Goal: Register for event/course

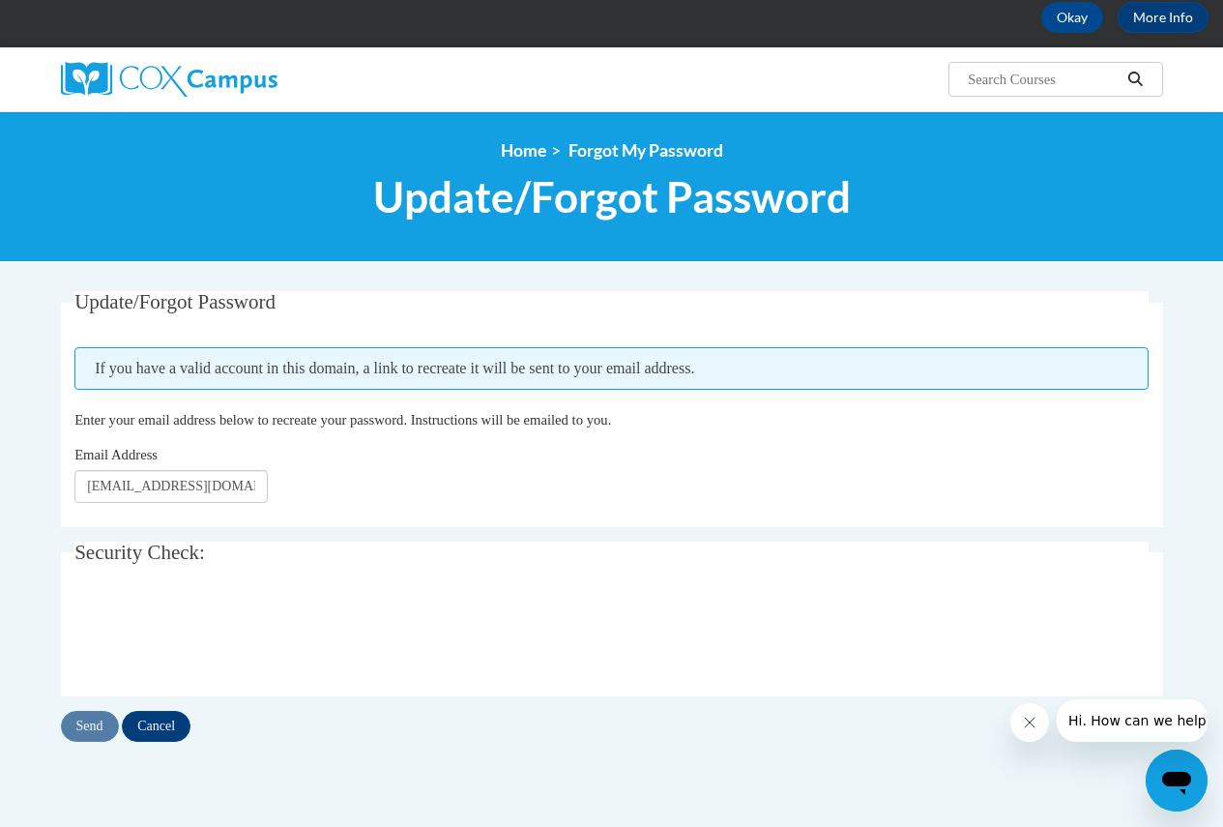
scroll to position [193, 0]
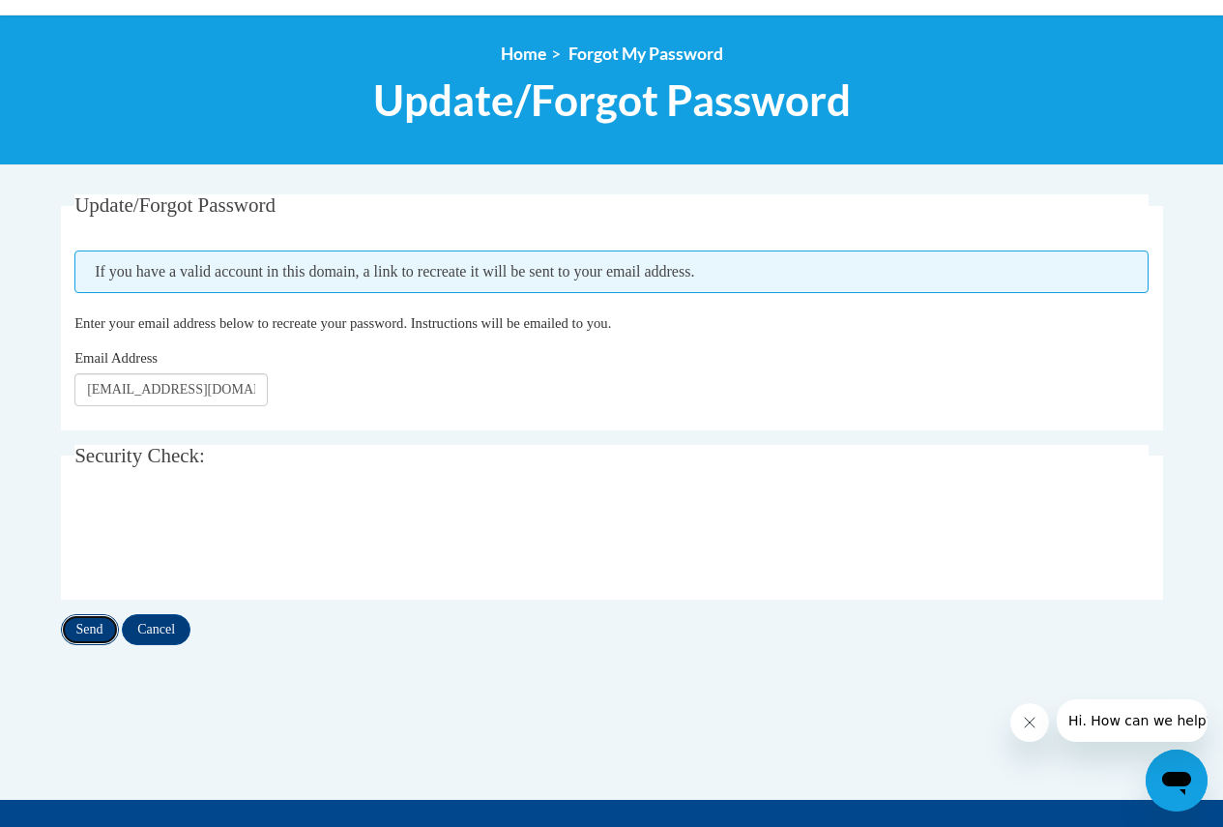
click at [94, 627] on input "Send" at bounding box center [90, 629] width 58 height 31
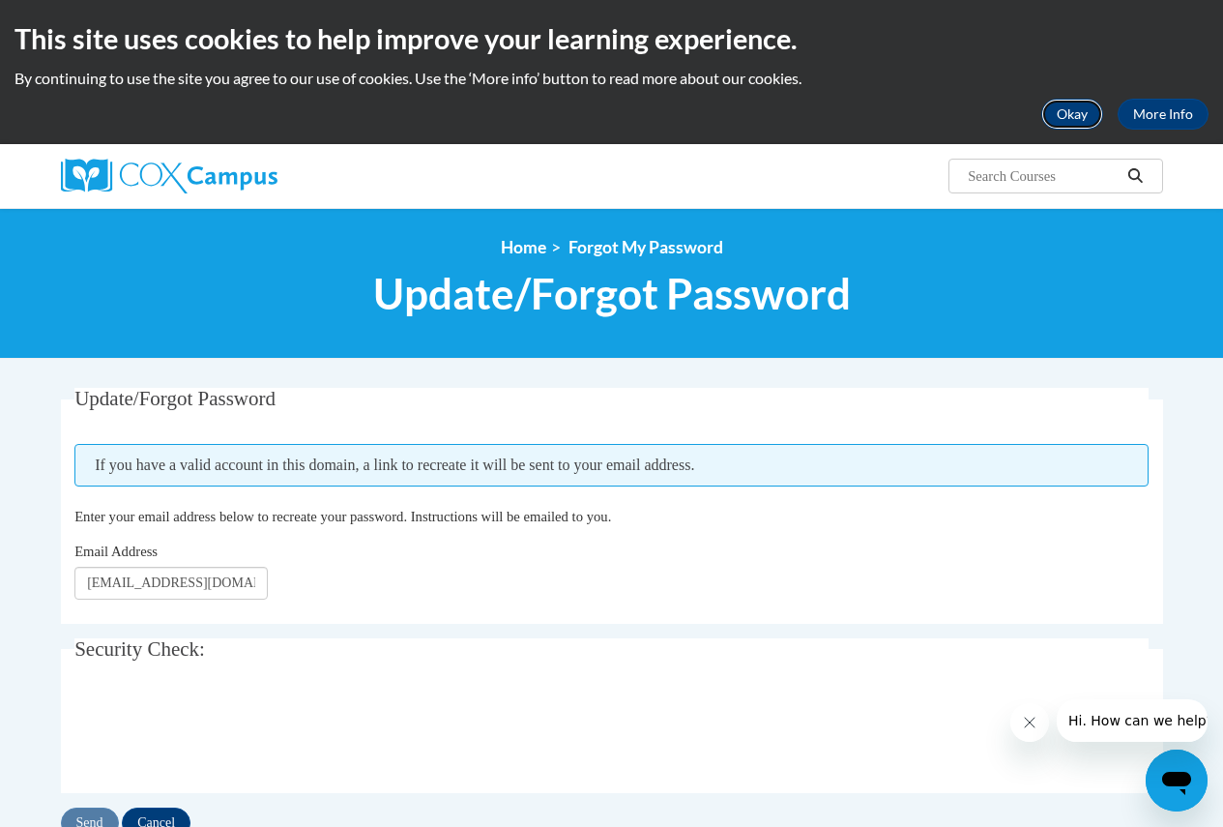
click at [1066, 112] on button "Okay" at bounding box center [1072, 114] width 62 height 31
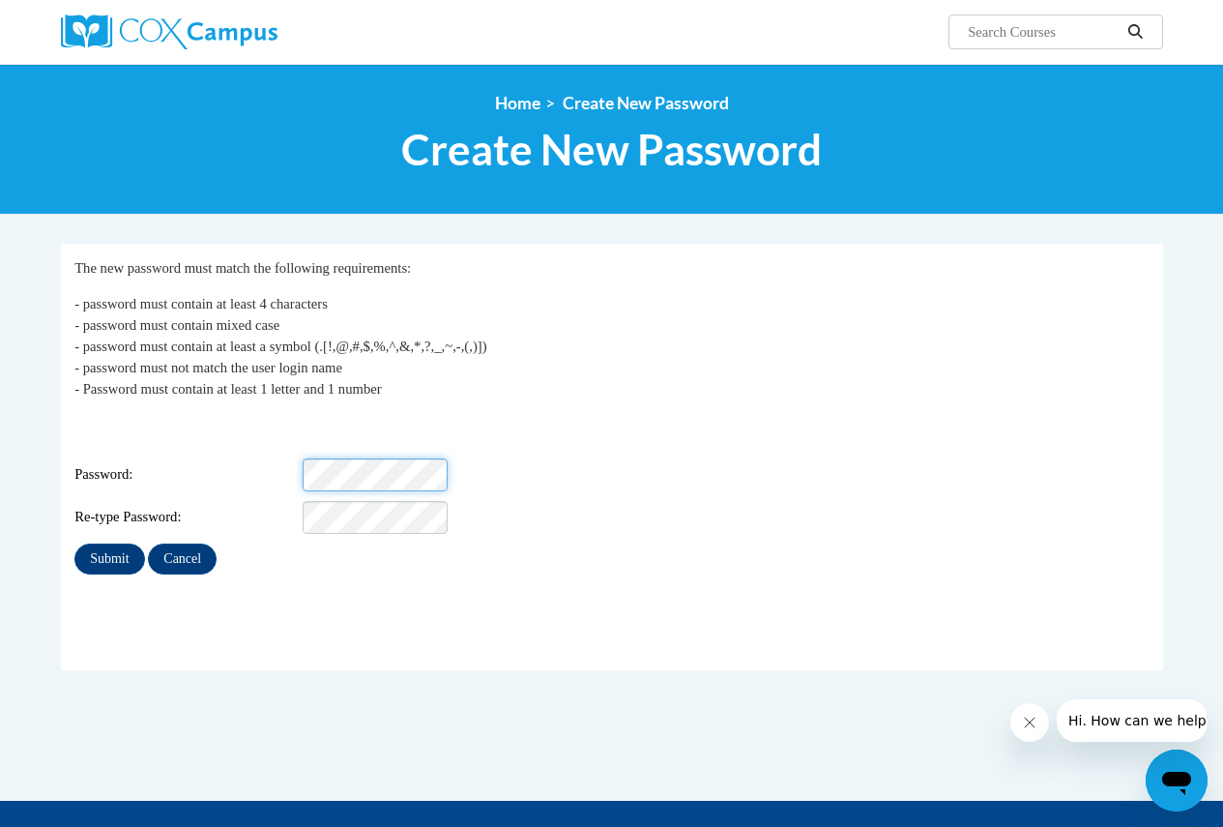
click at [275, 465] on div "Password:" at bounding box center [611, 474] width 1074 height 33
click at [105, 543] on input "Submit" at bounding box center [109, 558] width 70 height 31
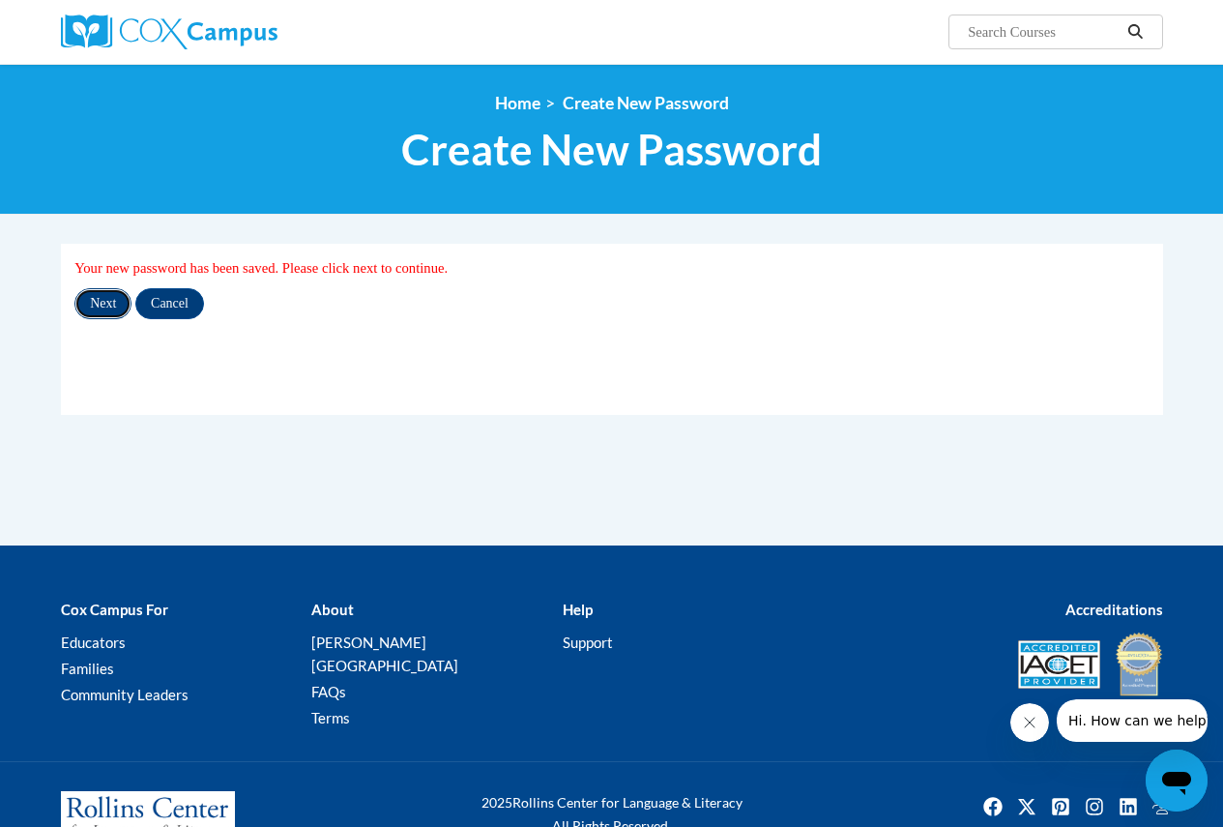
click at [89, 305] on input "Next" at bounding box center [102, 303] width 57 height 31
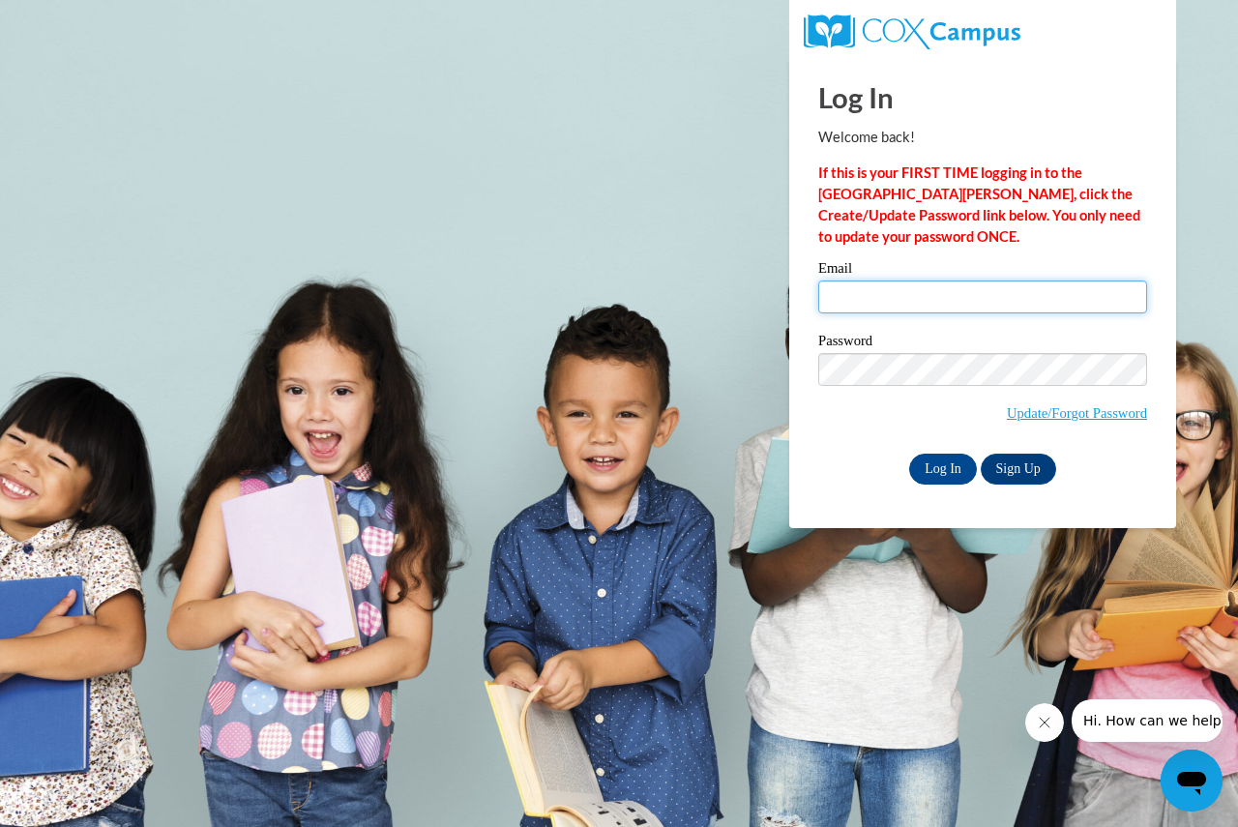
click at [909, 295] on input "Email" at bounding box center [982, 296] width 329 height 33
type input "[EMAIL_ADDRESS][DOMAIN_NAME]"
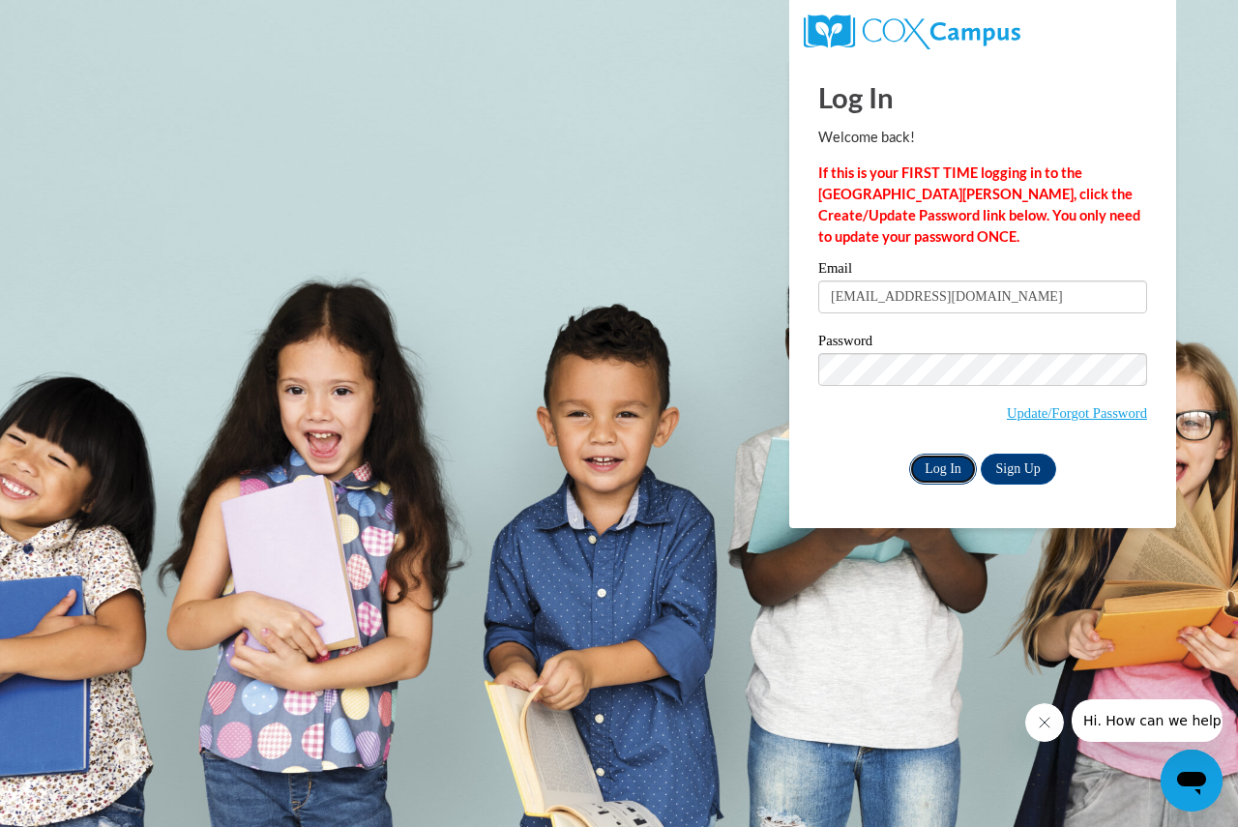
click at [942, 464] on input "Log In" at bounding box center [943, 469] width 68 height 31
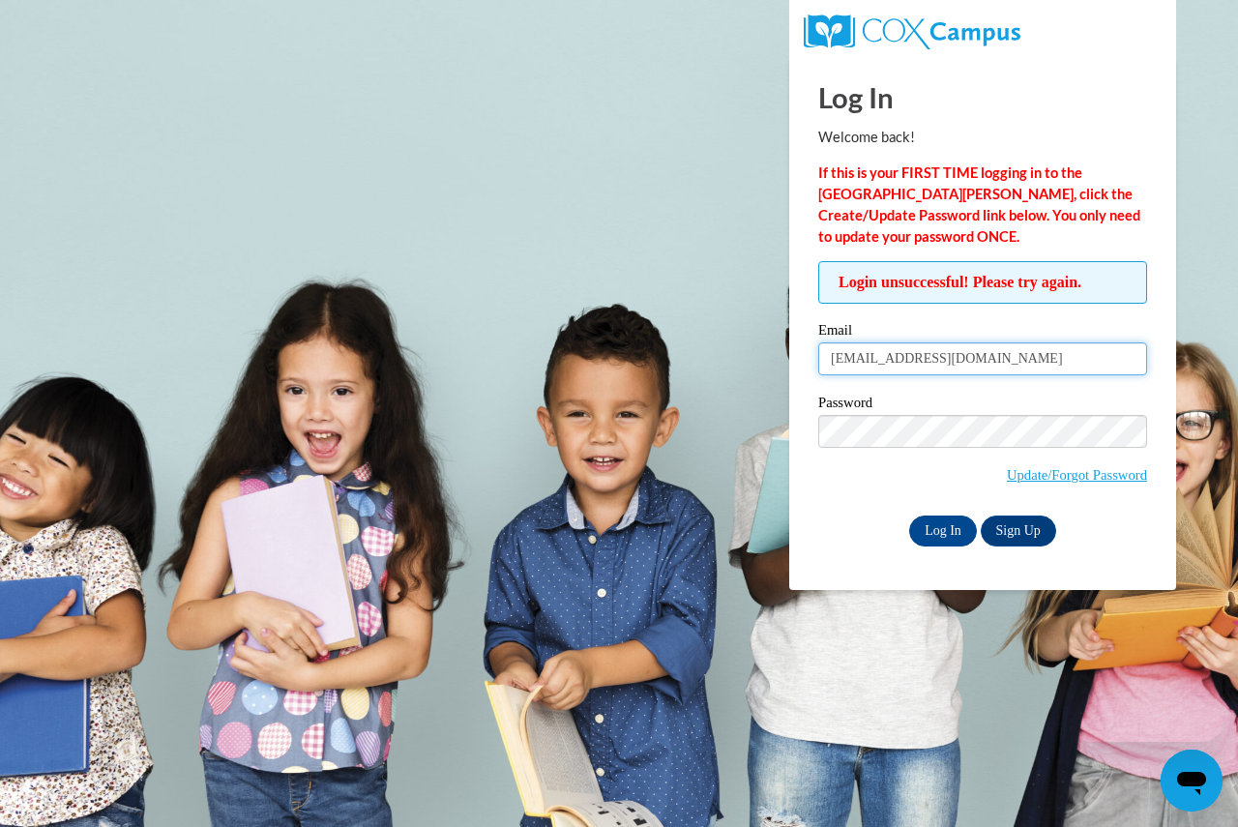
click at [1016, 367] on input "[EMAIL_ADDRESS][DOMAIN_NAME]" at bounding box center [982, 358] width 329 height 33
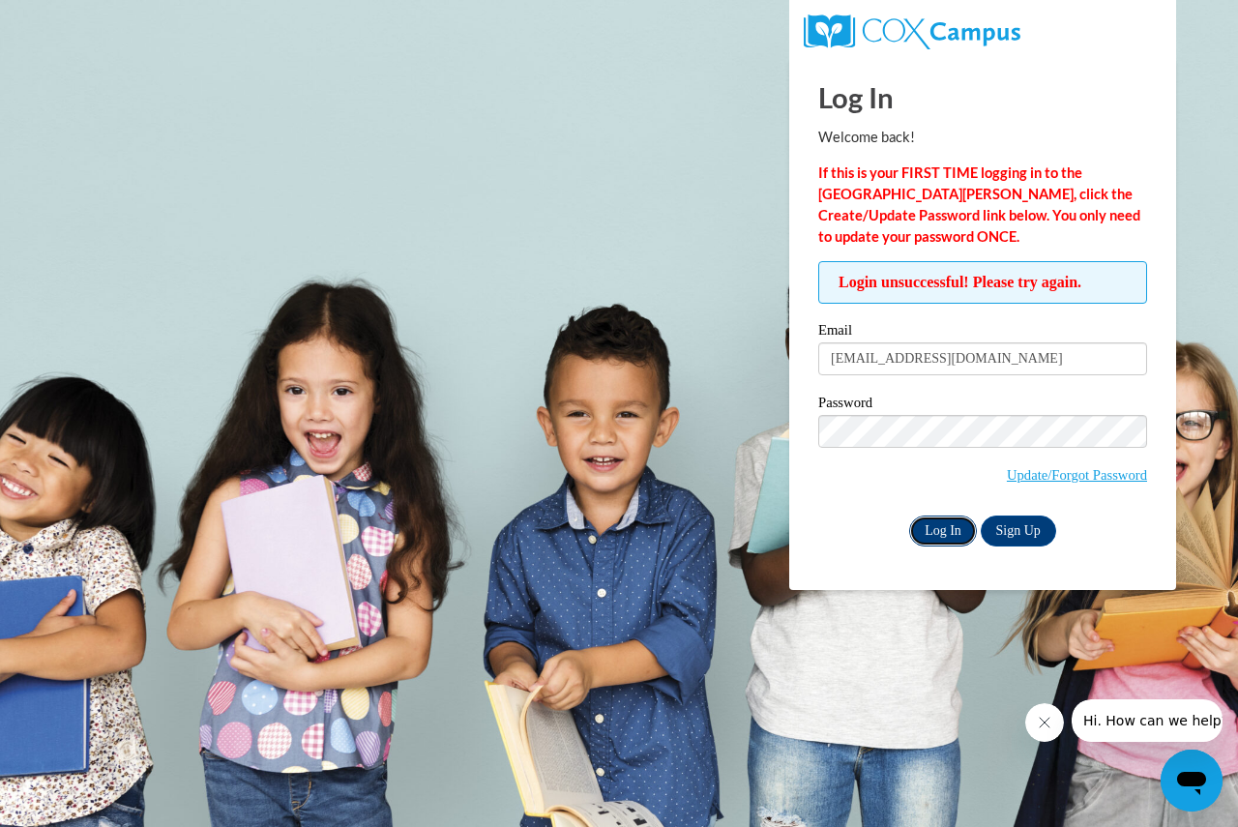
click at [944, 526] on input "Log In" at bounding box center [943, 530] width 68 height 31
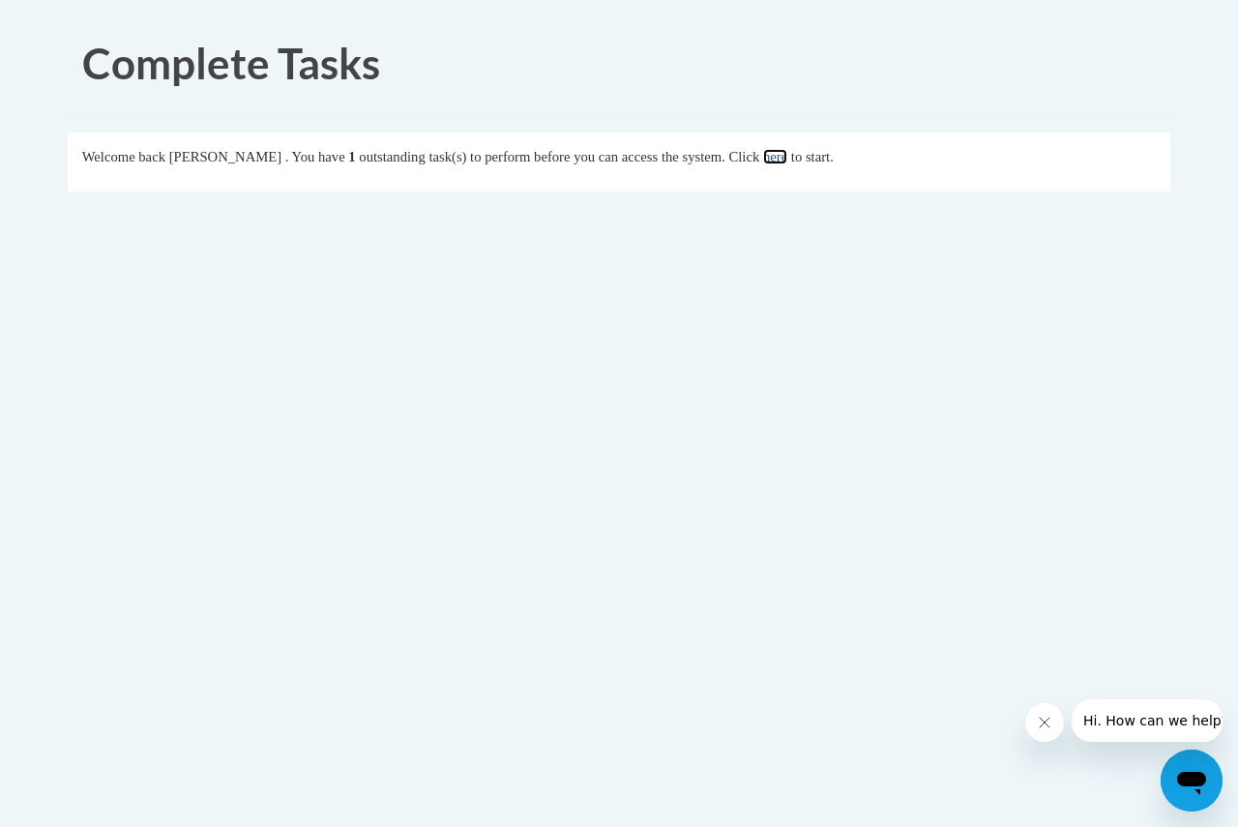
click at [787, 163] on link "here" at bounding box center [775, 156] width 24 height 15
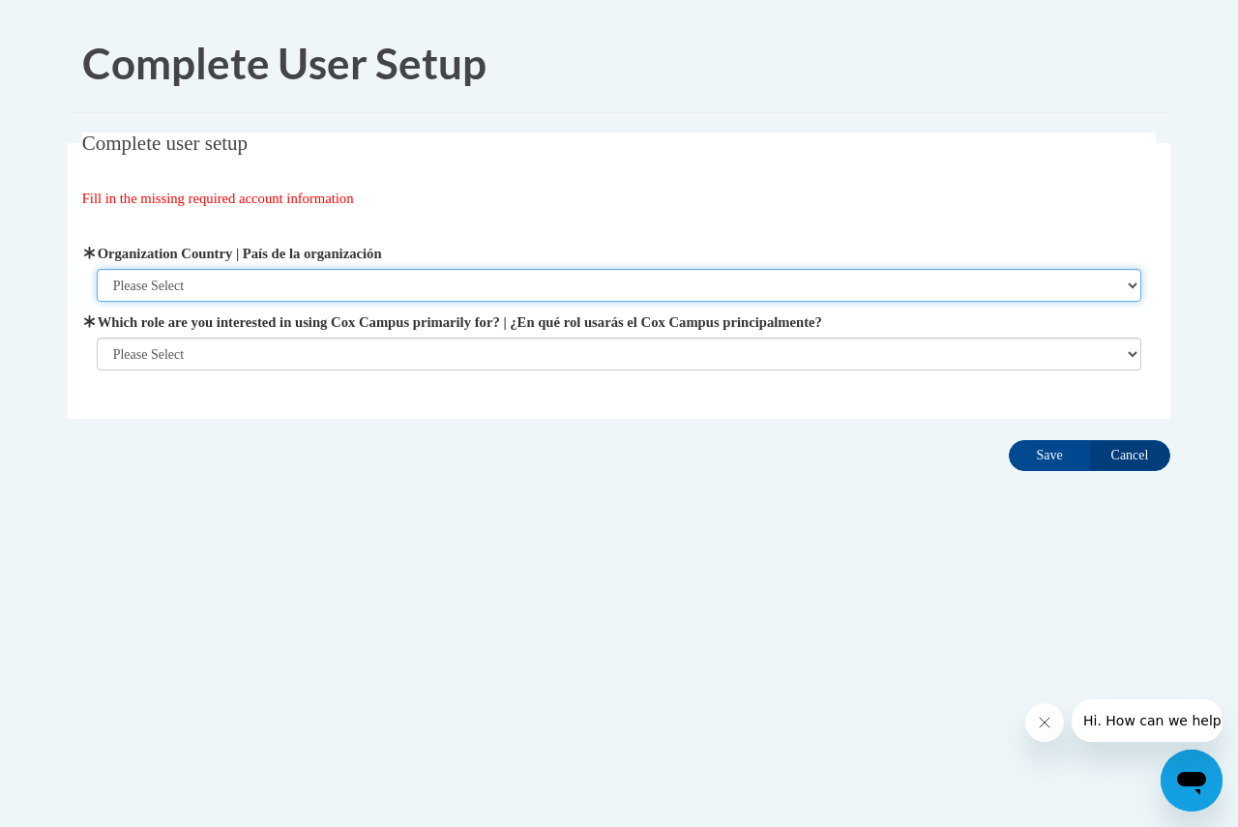
click at [237, 285] on select "Please Select United States | Estados Unidos Outside of the United States | Fue…" at bounding box center [619, 285] width 1045 height 33
select select "ad49bcad-a171-4b2e-b99c-48b446064914"
click at [97, 269] on select "Please Select United States | Estados Unidos Outside of the United States | Fue…" at bounding box center [619, 285] width 1045 height 33
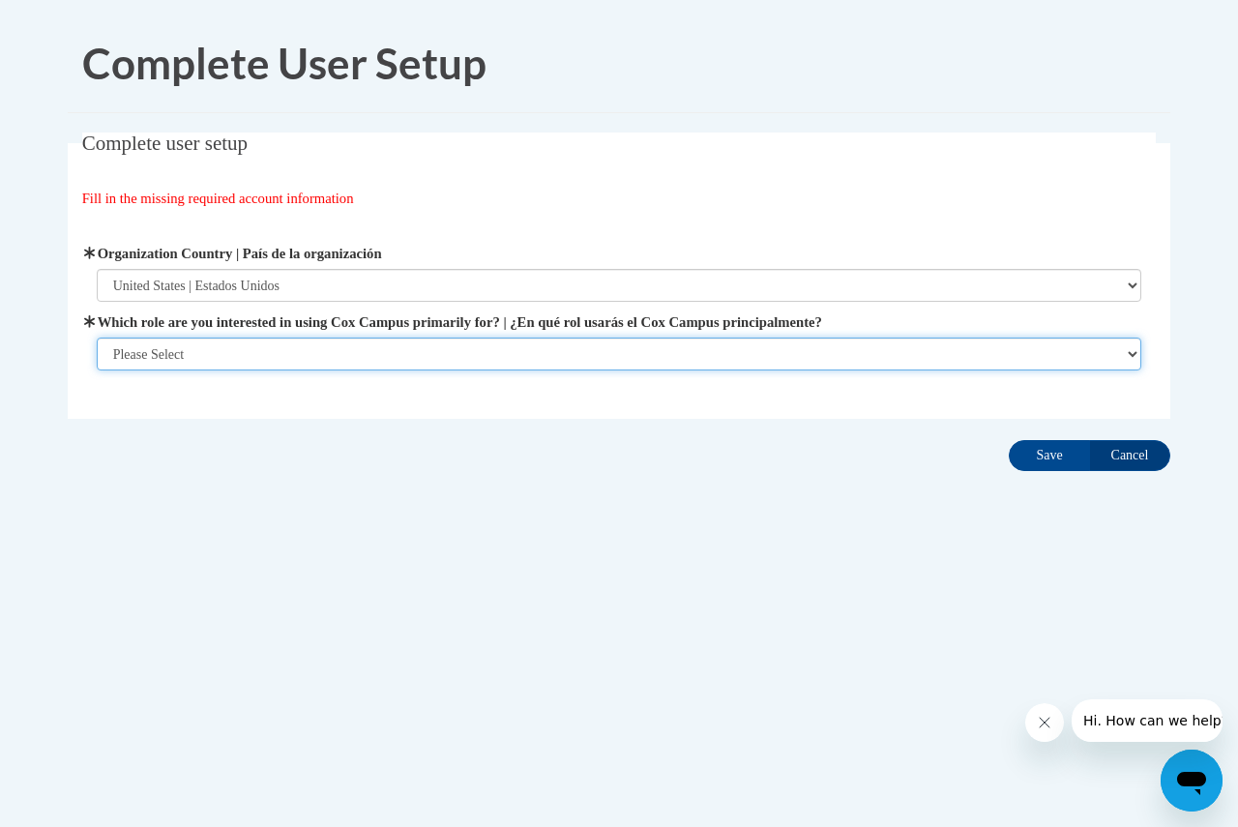
click at [240, 351] on select "Please Select College/University | Colegio/Universidad Community/Nonprofit Part…" at bounding box center [619, 353] width 1045 height 33
select select "fbf2d438-af2f-41f8-98f1-81c410e29de3"
click at [97, 370] on select "Please Select College/University | Colegio/Universidad Community/Nonprofit Part…" at bounding box center [619, 353] width 1045 height 33
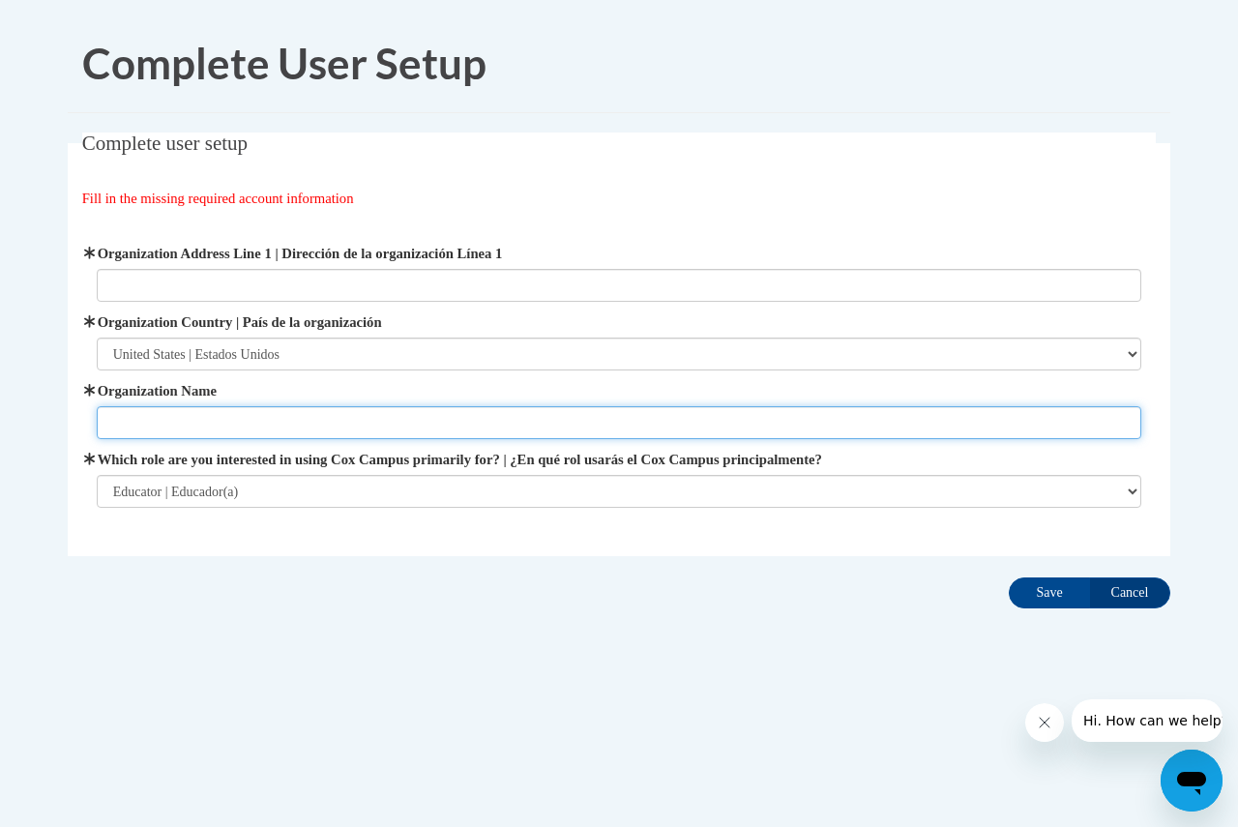
click at [239, 424] on input "Organization Name" at bounding box center [619, 422] width 1045 height 33
type input "School District of Fort Atkinson"
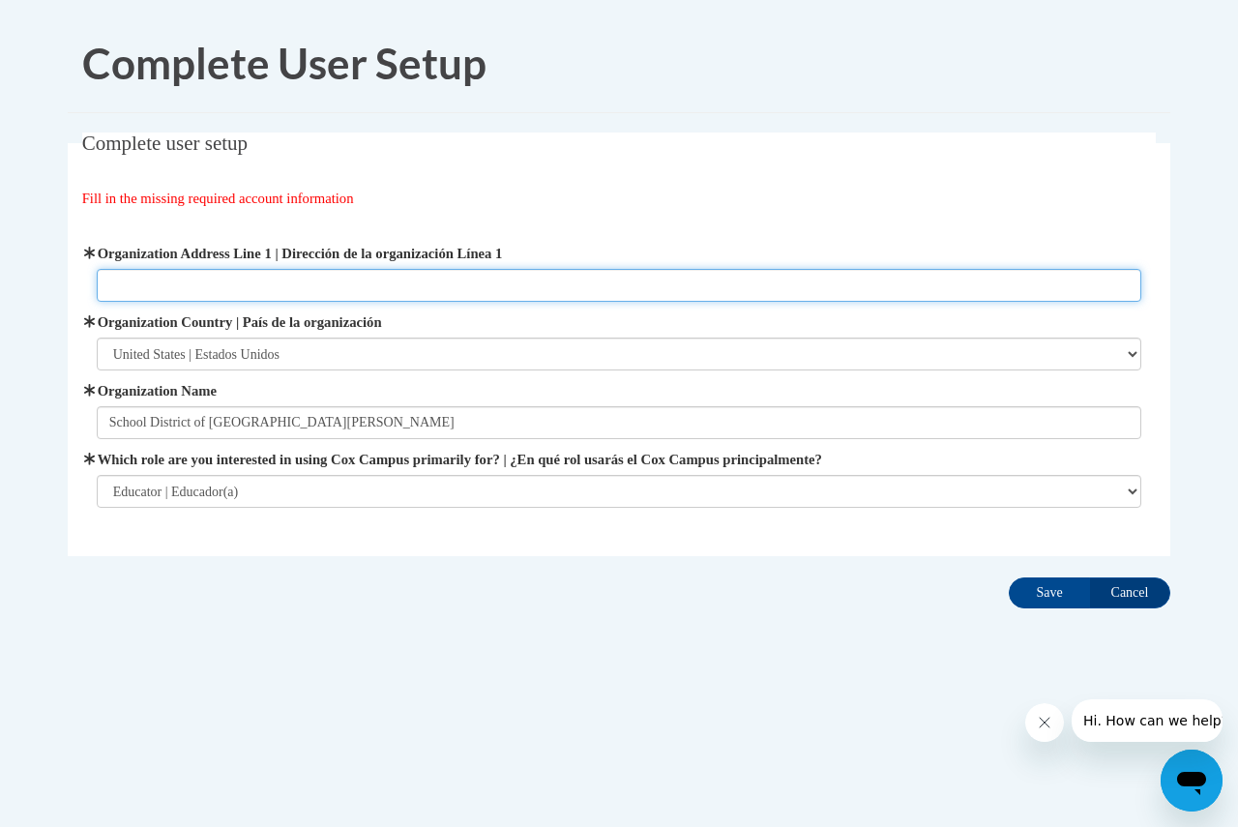
click at [178, 286] on input "Organization Address Line 1 | Dirección de la organización Línea 1" at bounding box center [619, 285] width 1045 height 33
type input "1000 Harriette St. Fort Atkinson, WI 53538"
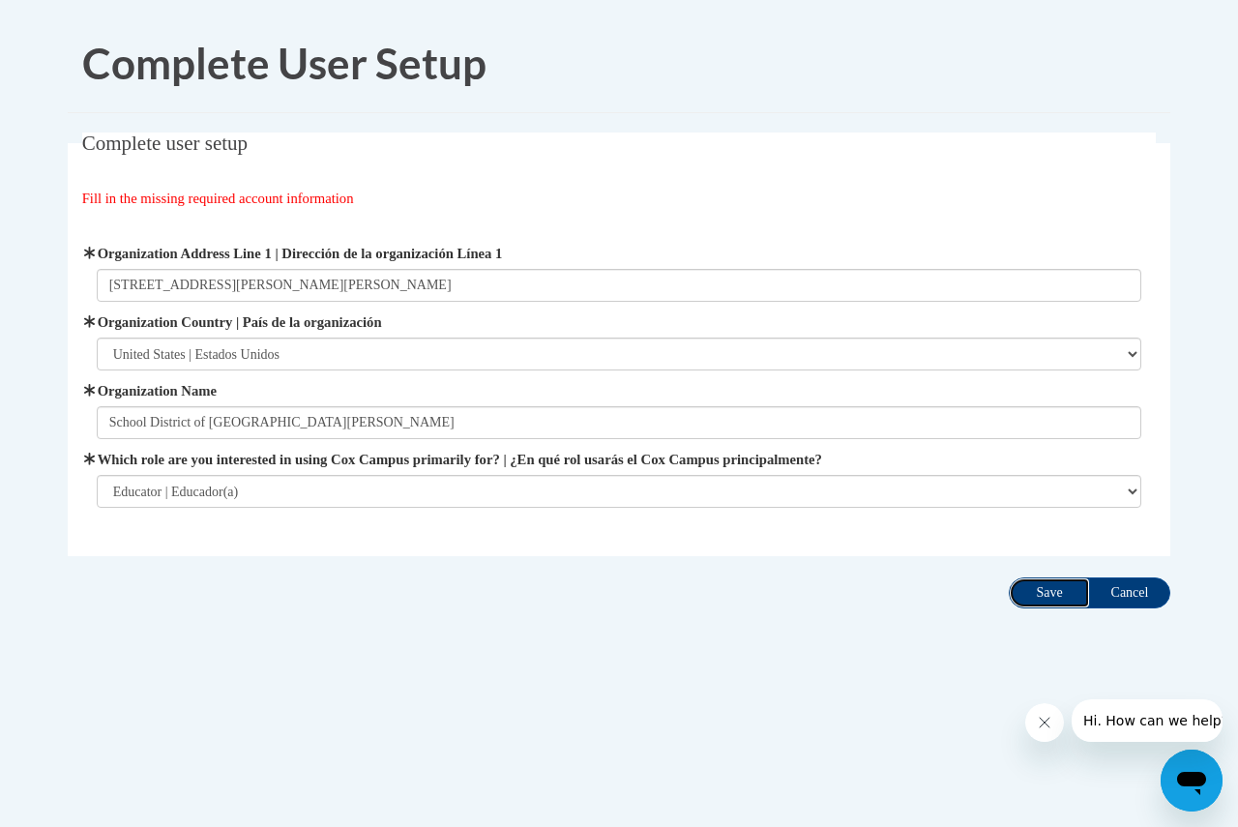
click at [1059, 599] on input "Save" at bounding box center [1049, 592] width 81 height 31
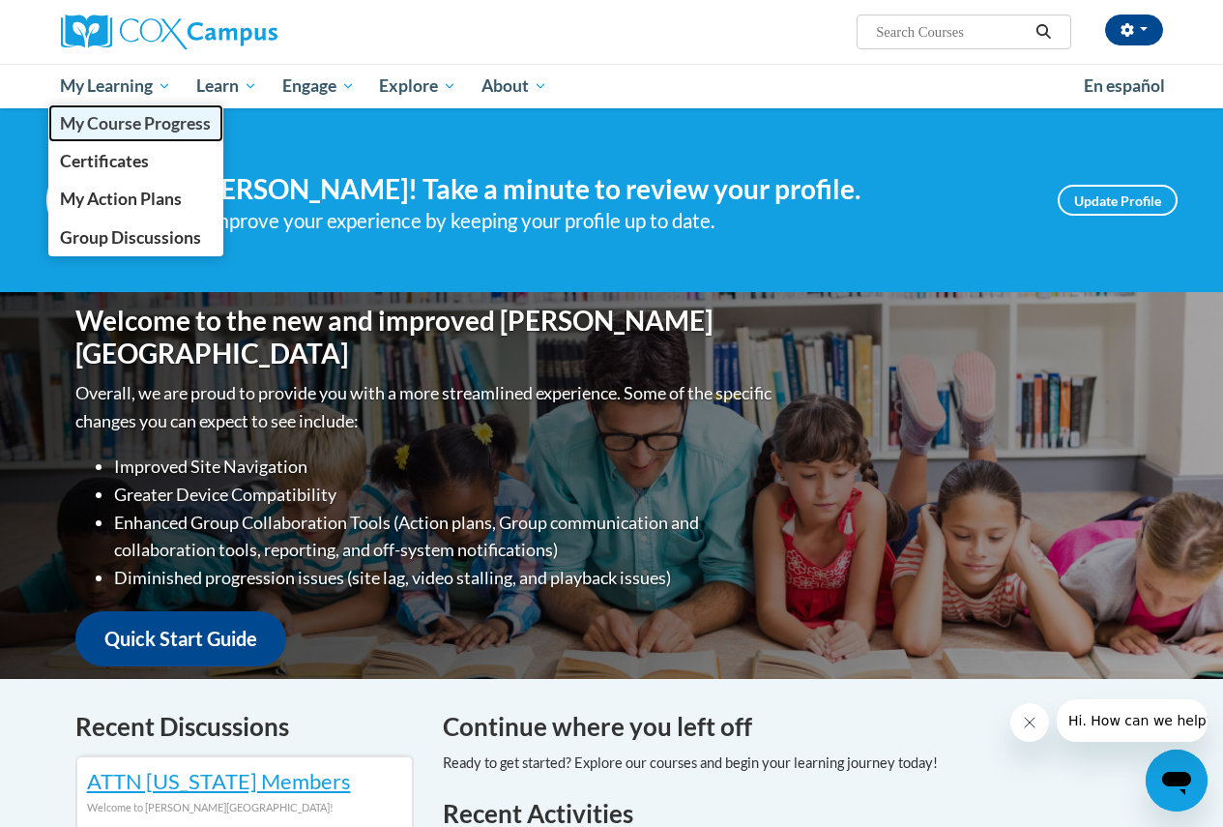
click at [128, 124] on span "My Course Progress" at bounding box center [135, 123] width 151 height 20
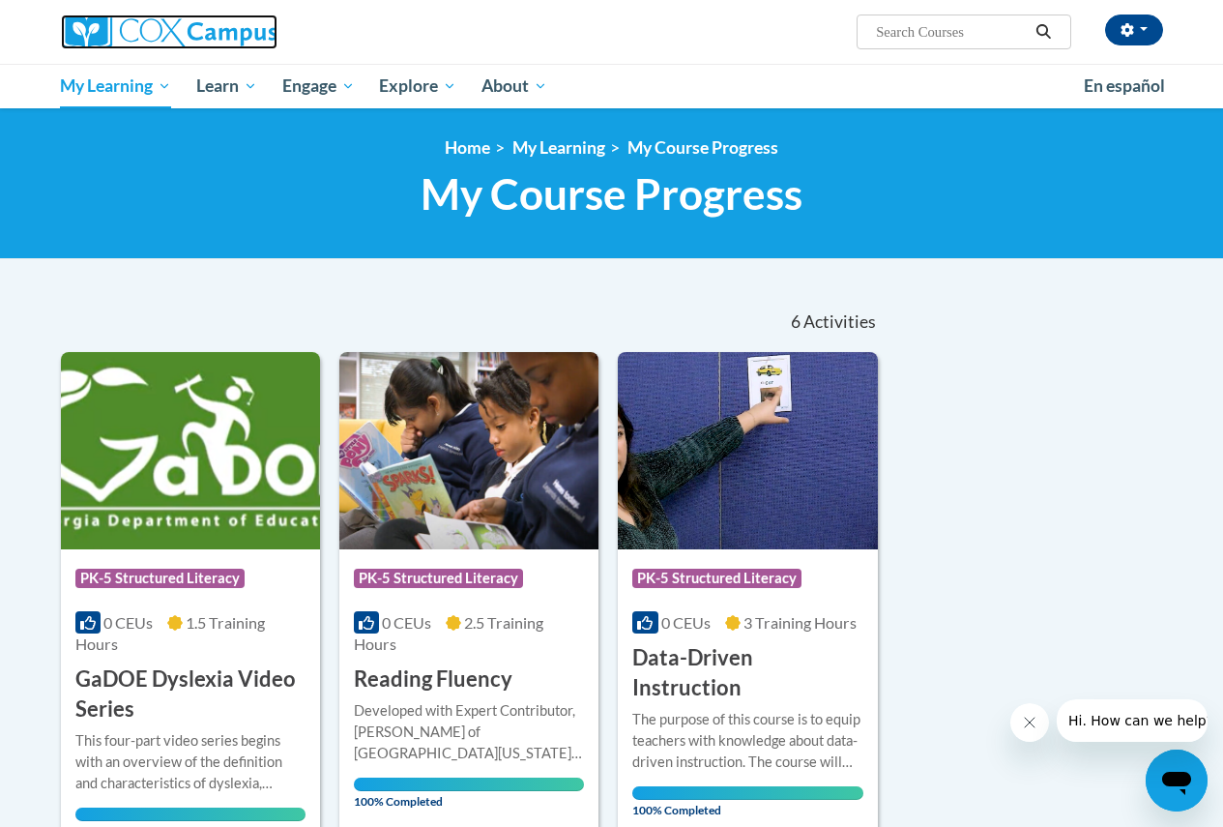
click at [180, 35] on img at bounding box center [169, 32] width 217 height 35
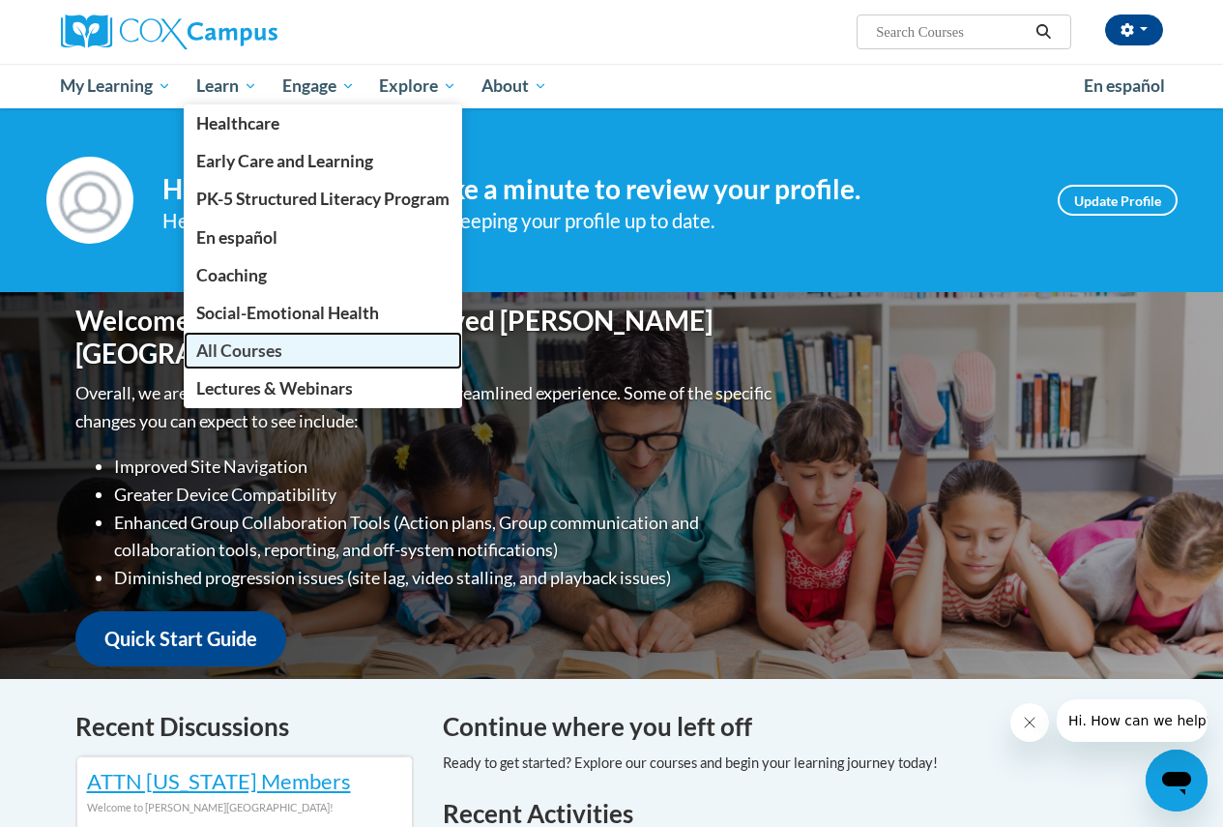
click at [267, 346] on span "All Courses" at bounding box center [239, 350] width 86 height 20
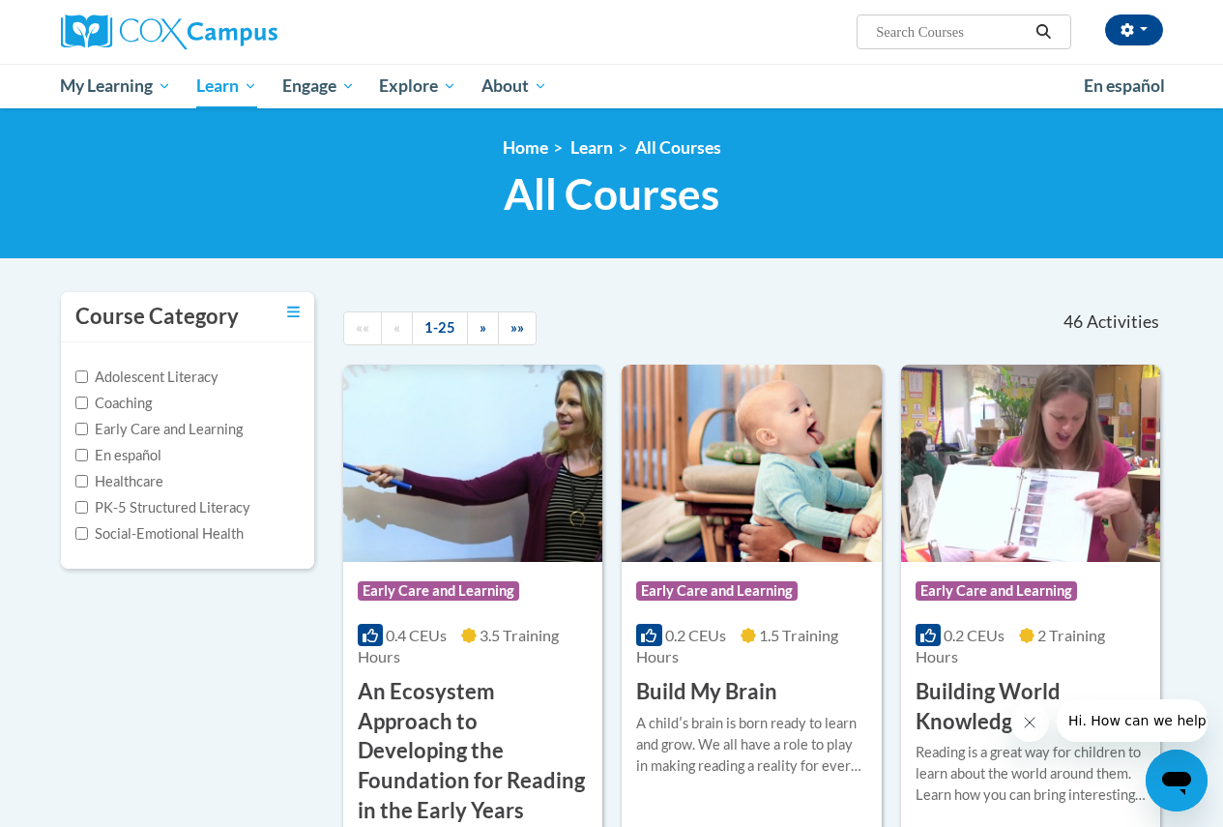
click at [953, 28] on input "Search..." at bounding box center [951, 31] width 155 height 23
type input "reading comprehension"
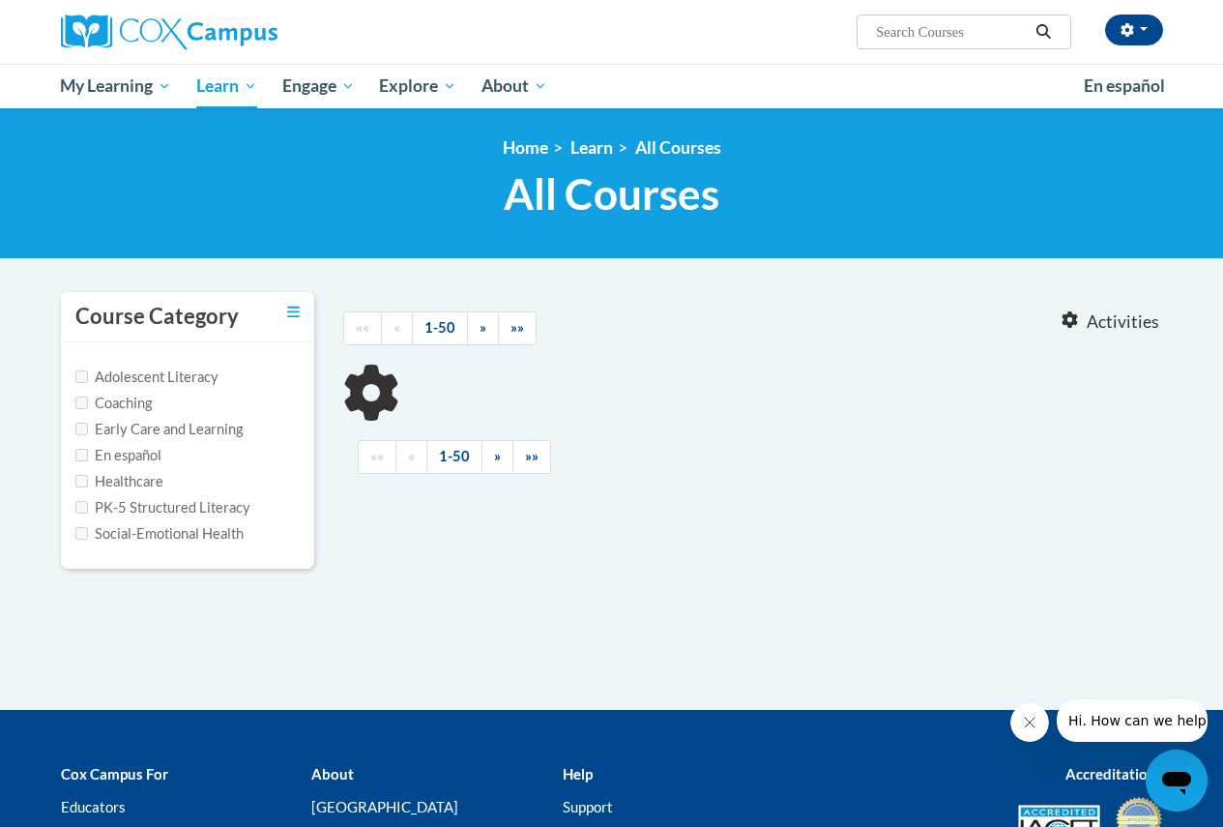
type input "reading comprehension"
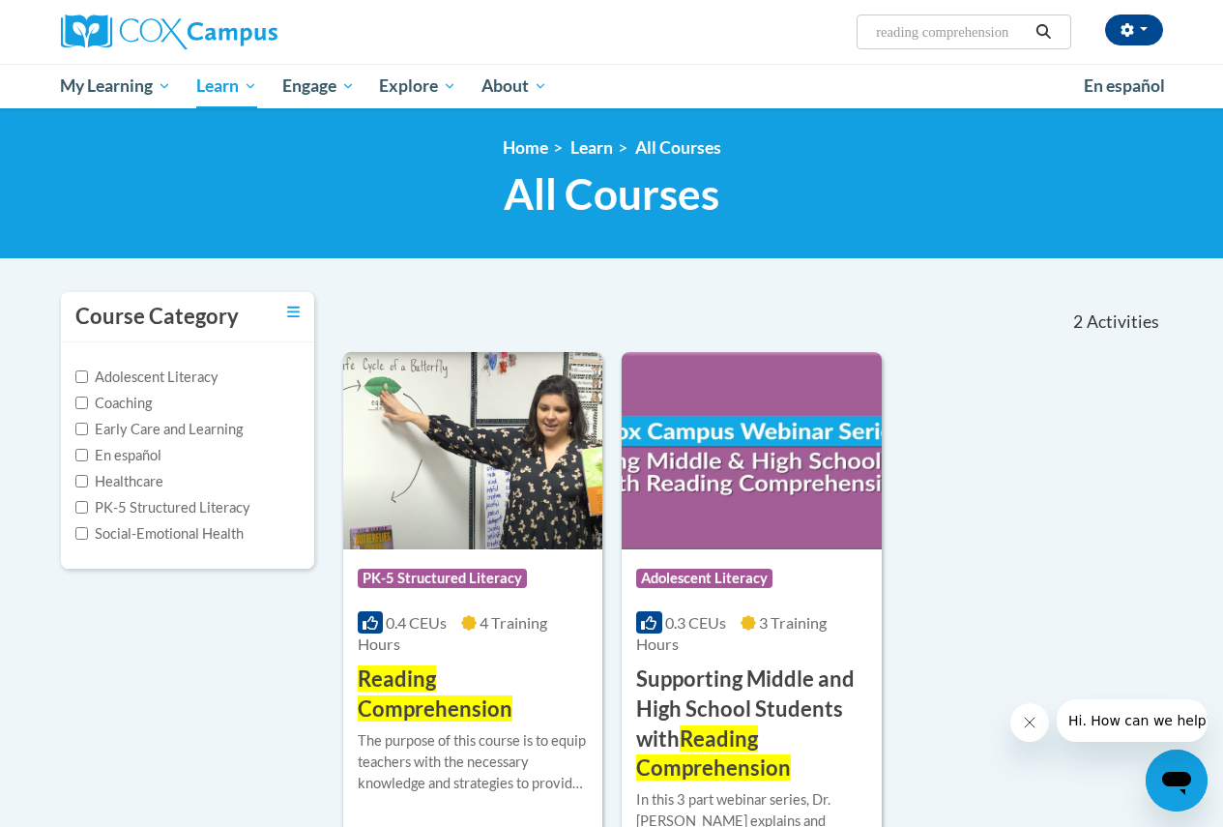
scroll to position [97, 0]
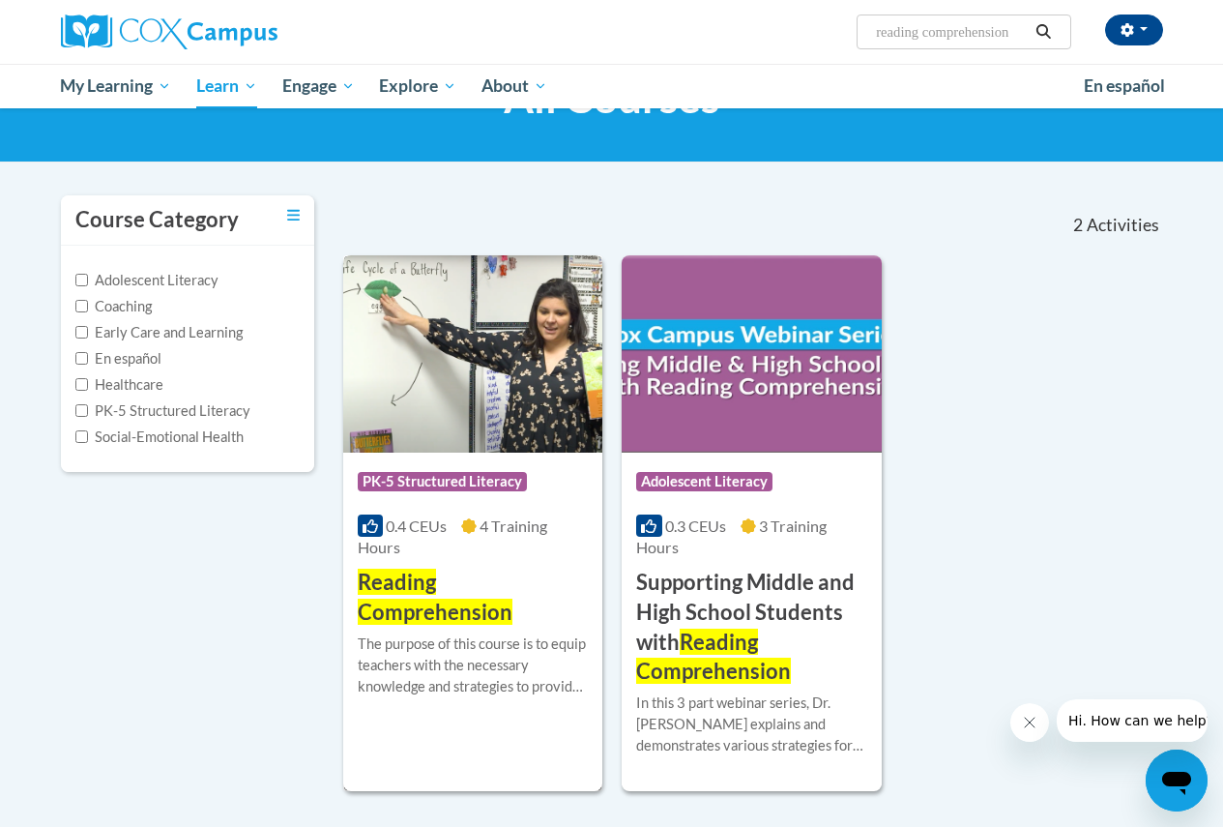
click at [496, 363] on img at bounding box center [472, 353] width 259 height 197
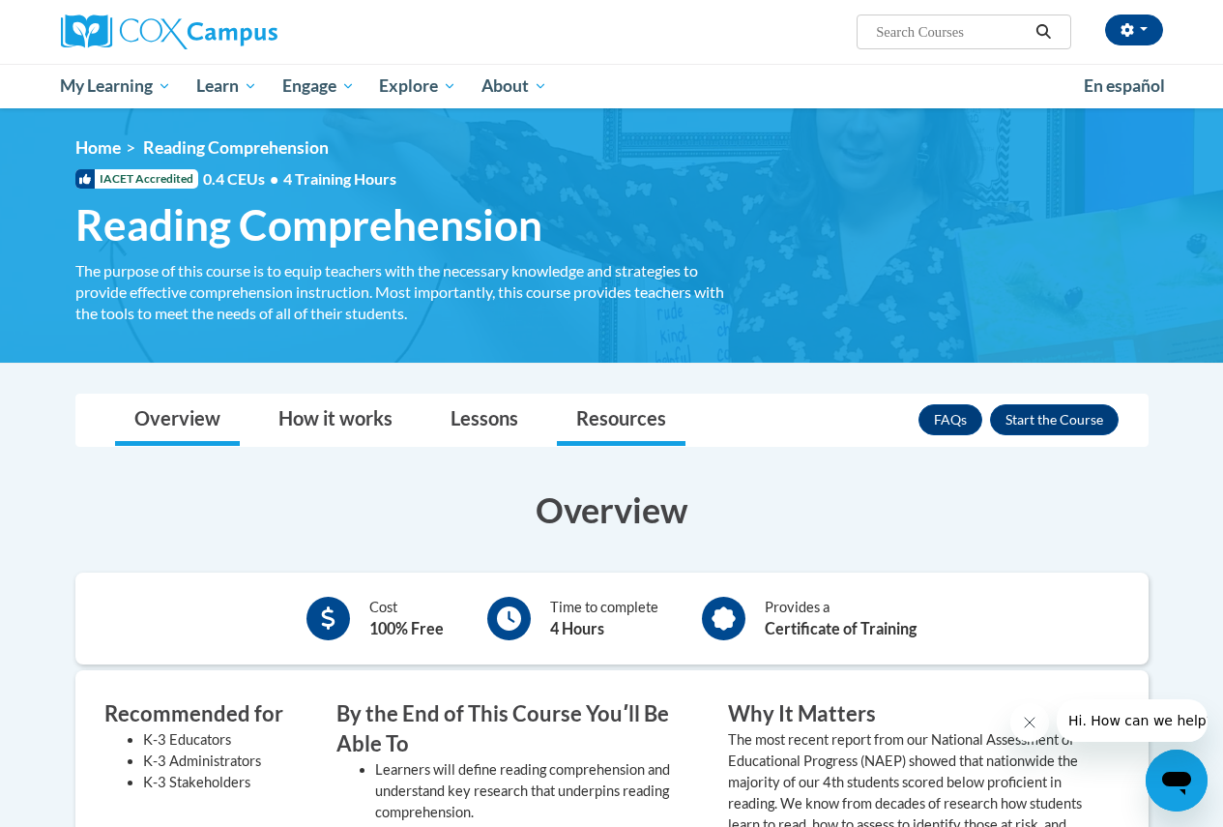
scroll to position [97, 0]
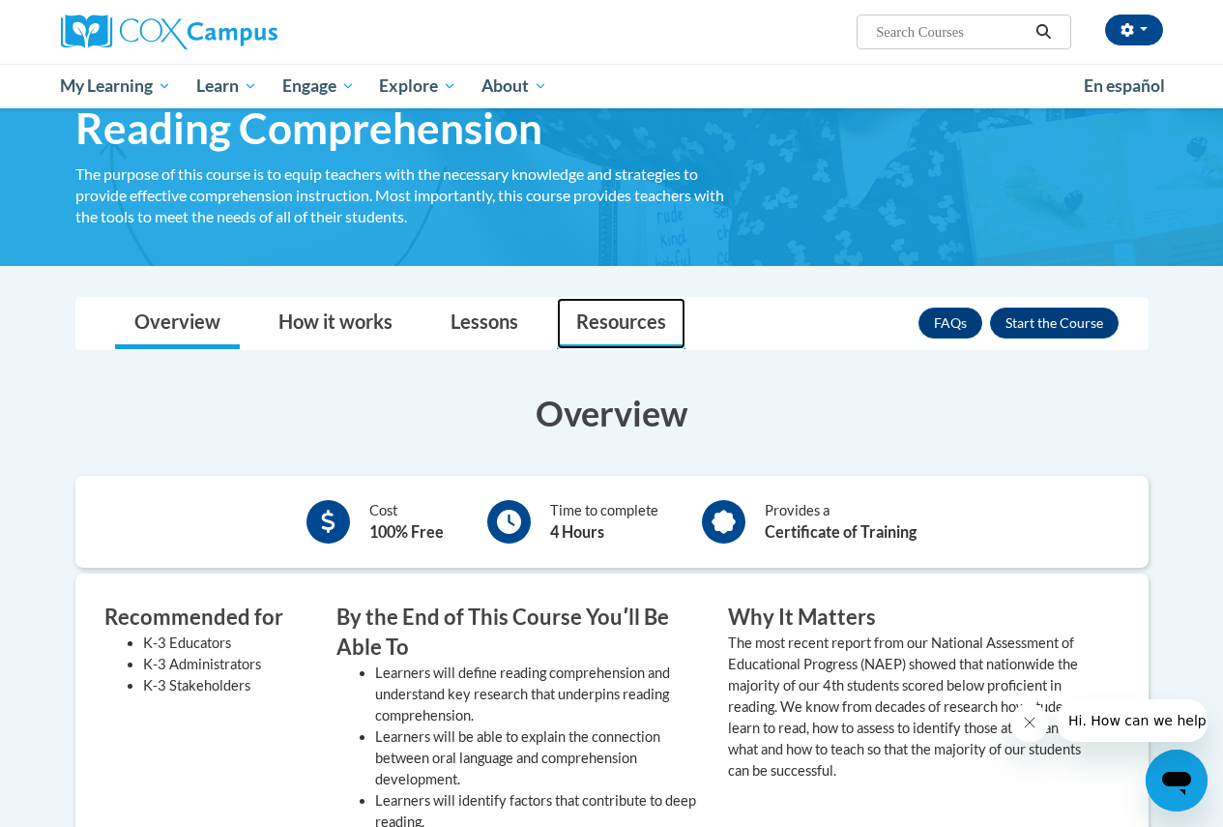
click at [634, 328] on link "Resources" at bounding box center [621, 323] width 129 height 51
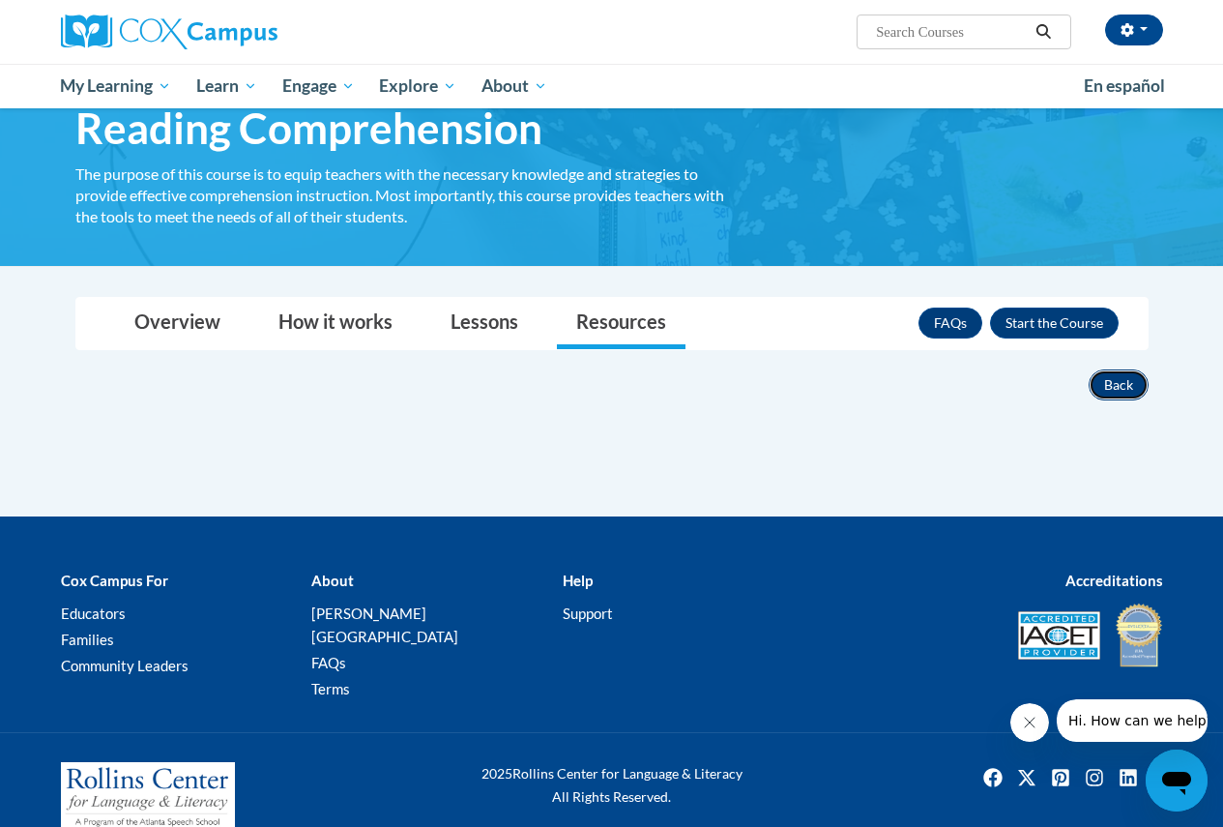
click at [1126, 389] on button "Back" at bounding box center [1119, 384] width 60 height 31
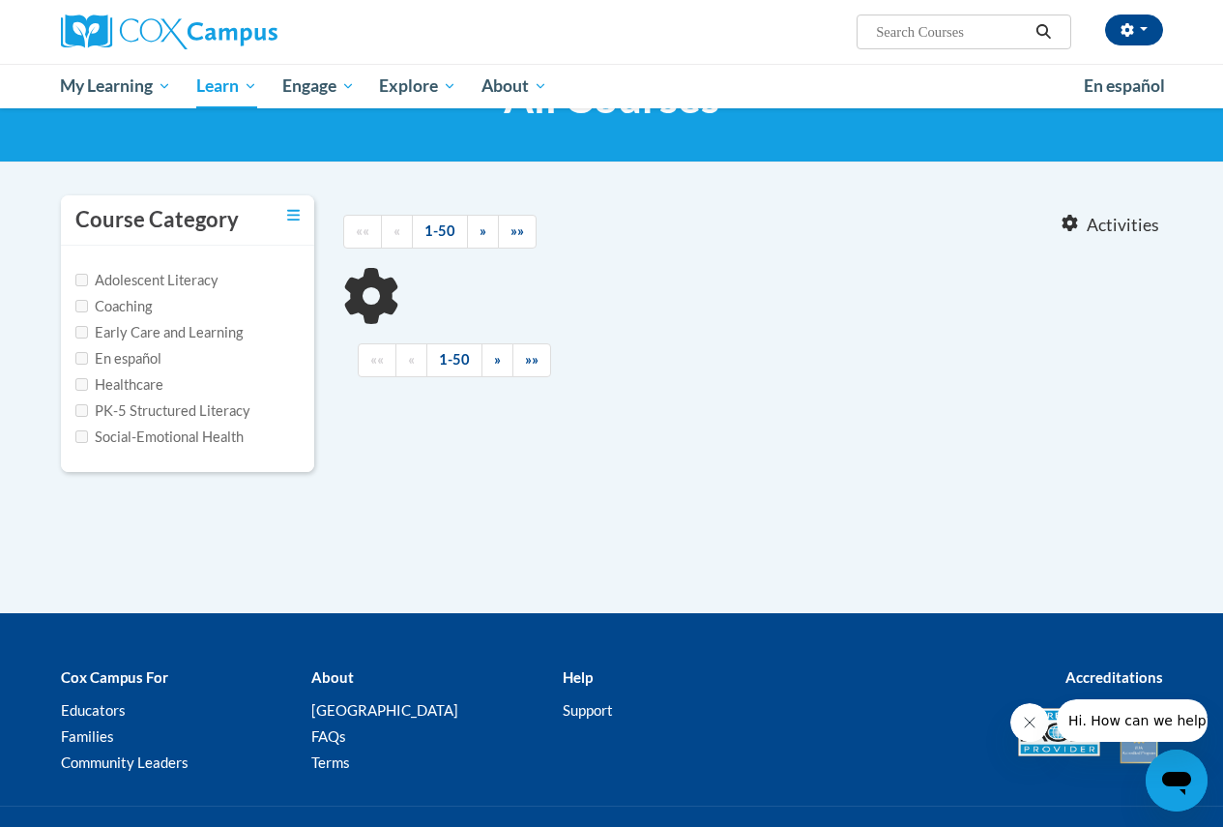
type input "reading comprehension"
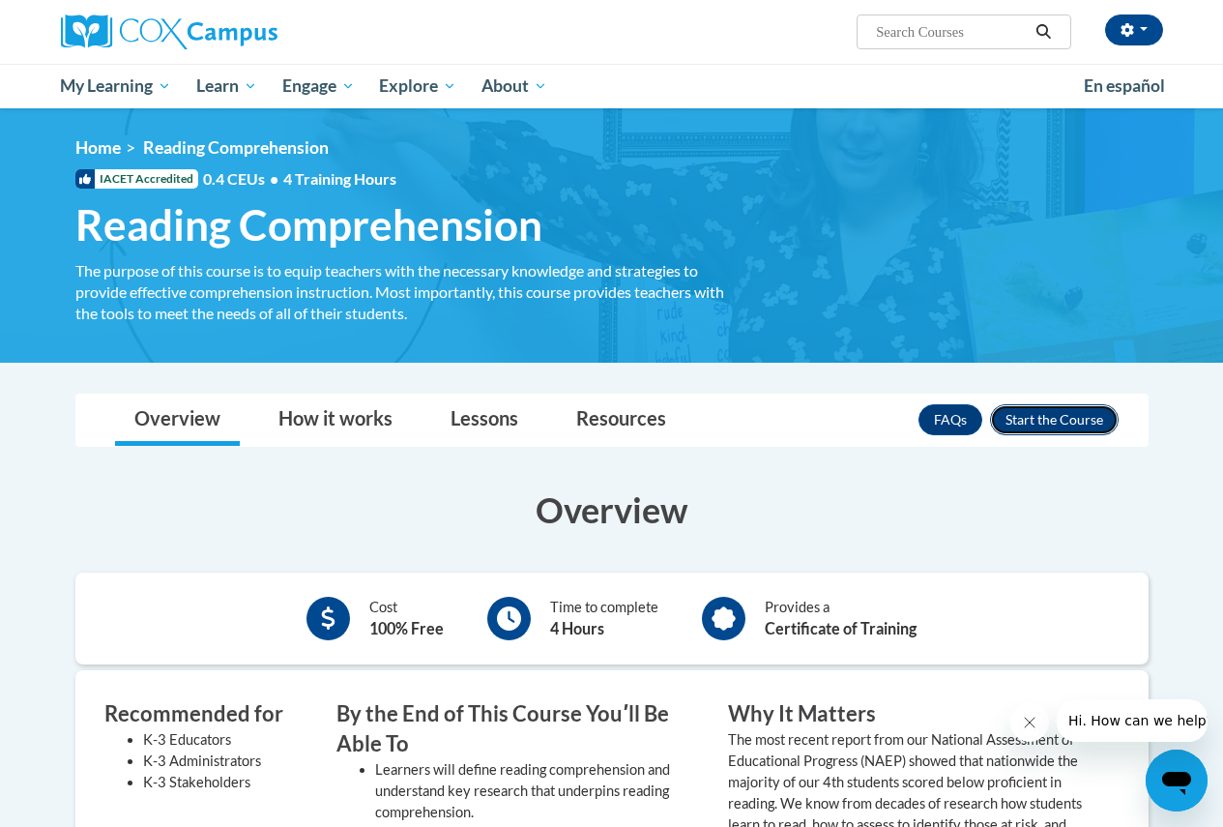
click at [1049, 422] on button "Enroll" at bounding box center [1054, 419] width 129 height 31
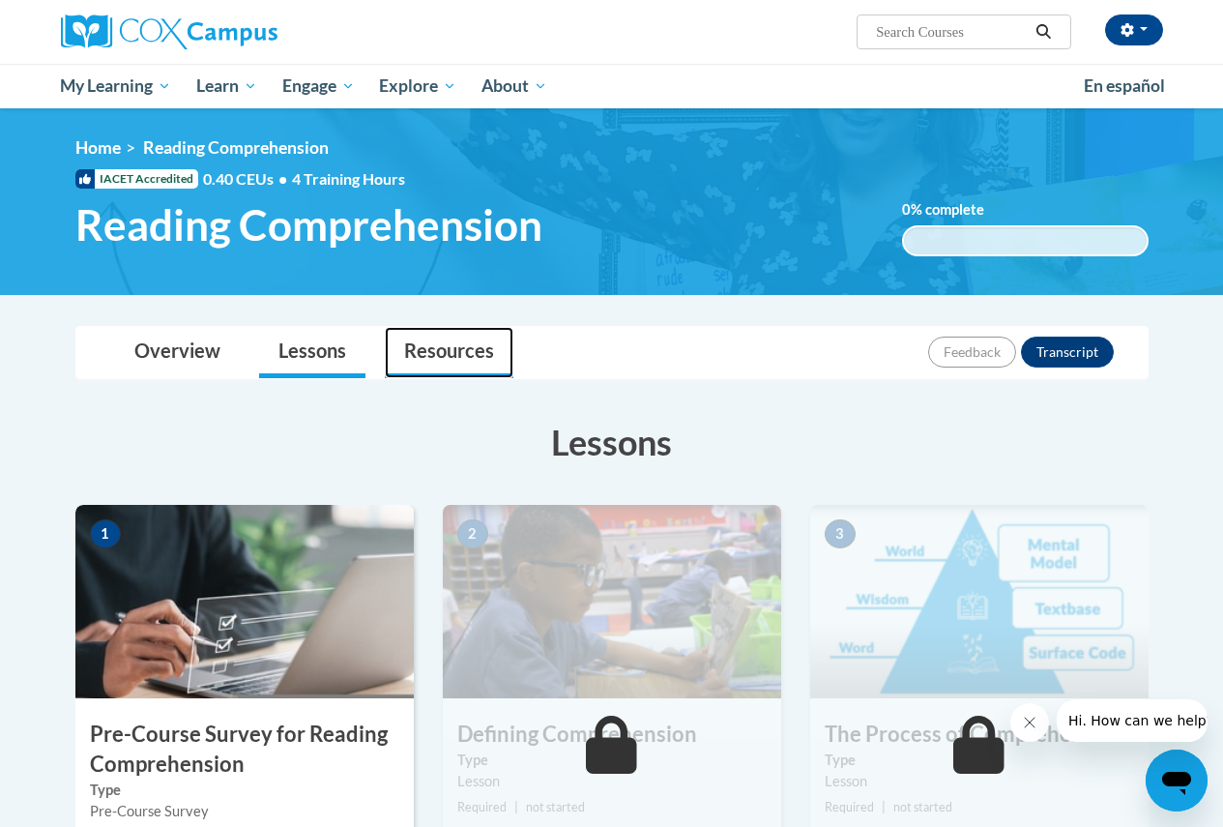
click at [456, 354] on link "Resources" at bounding box center [449, 352] width 129 height 51
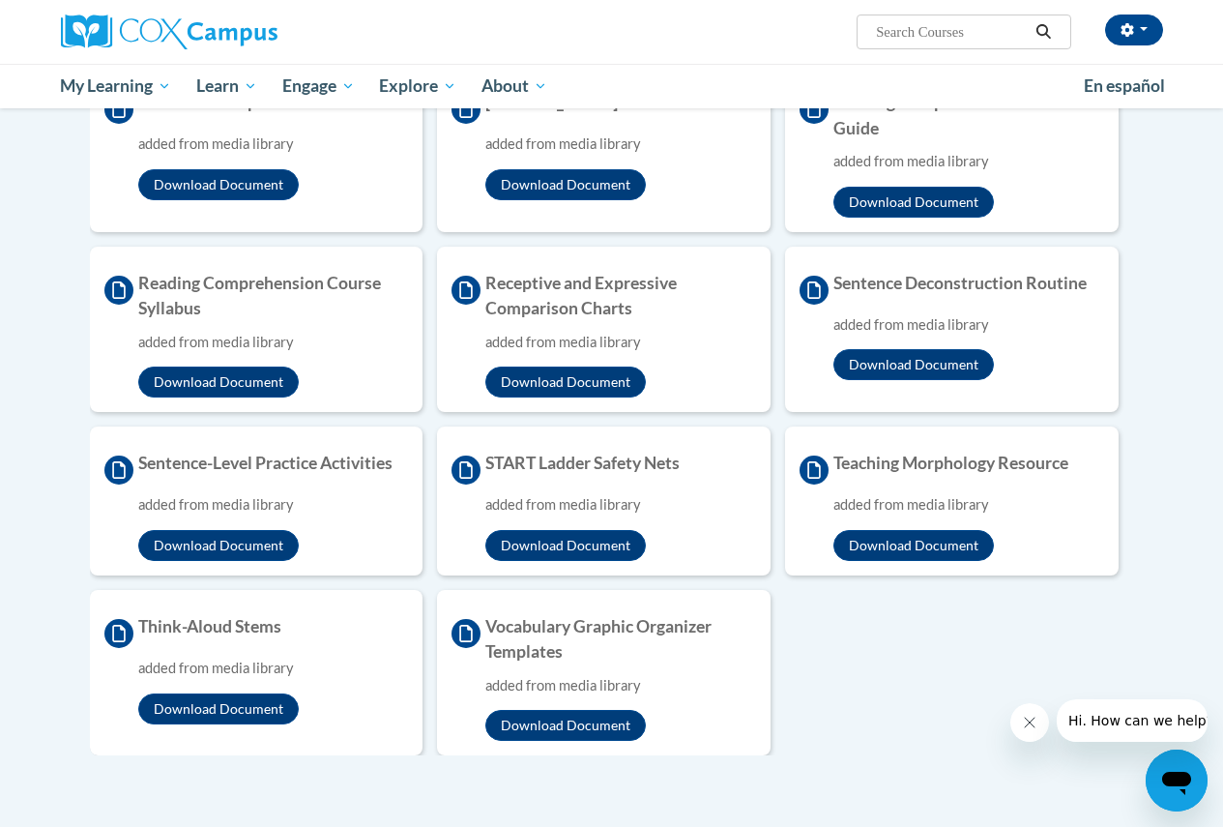
scroll to position [1064, 0]
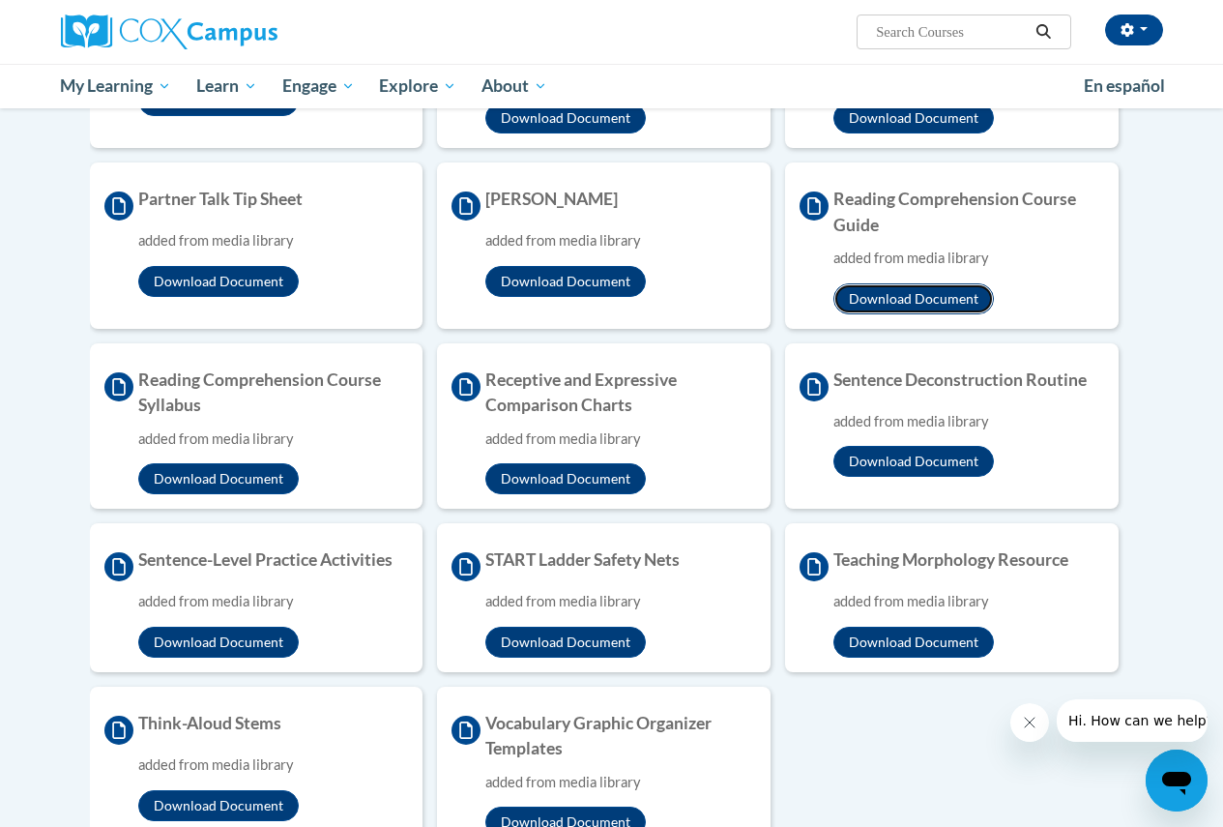
click at [936, 305] on button "Download Document" at bounding box center [914, 298] width 161 height 31
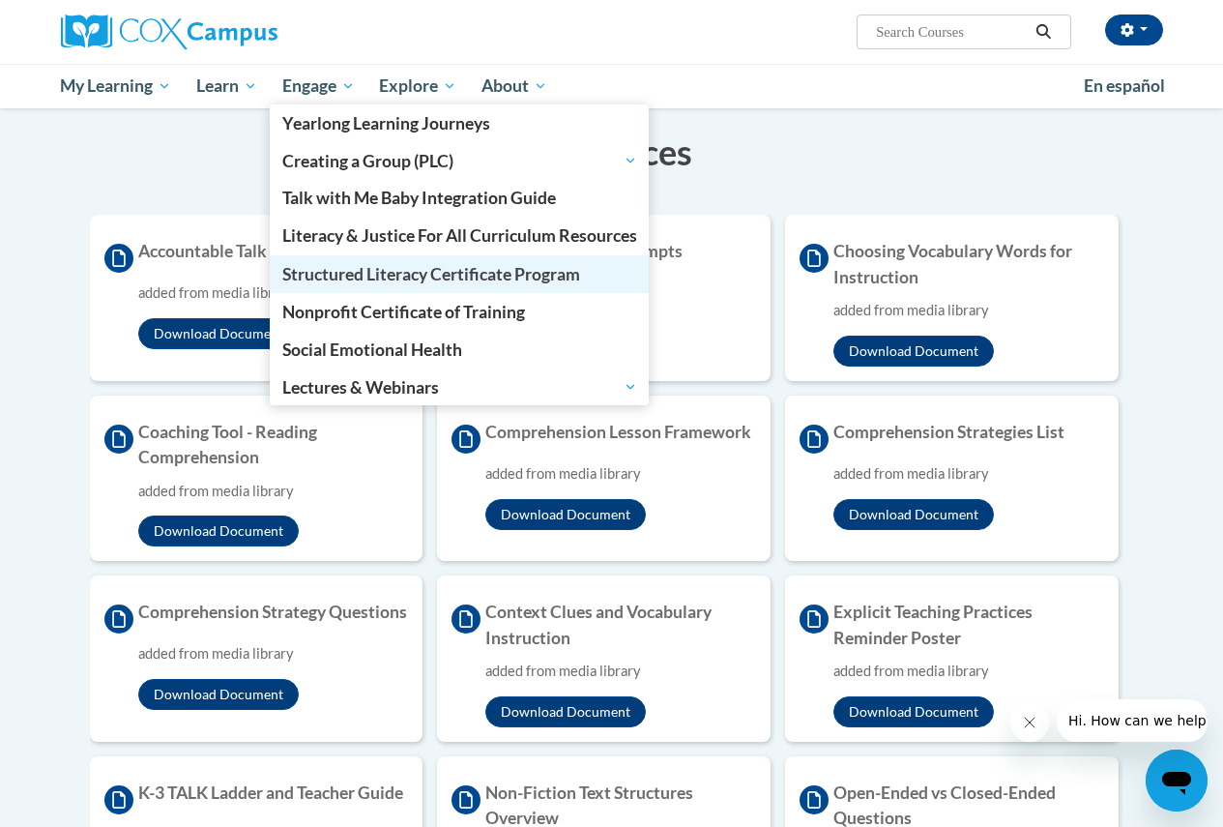
scroll to position [0, 0]
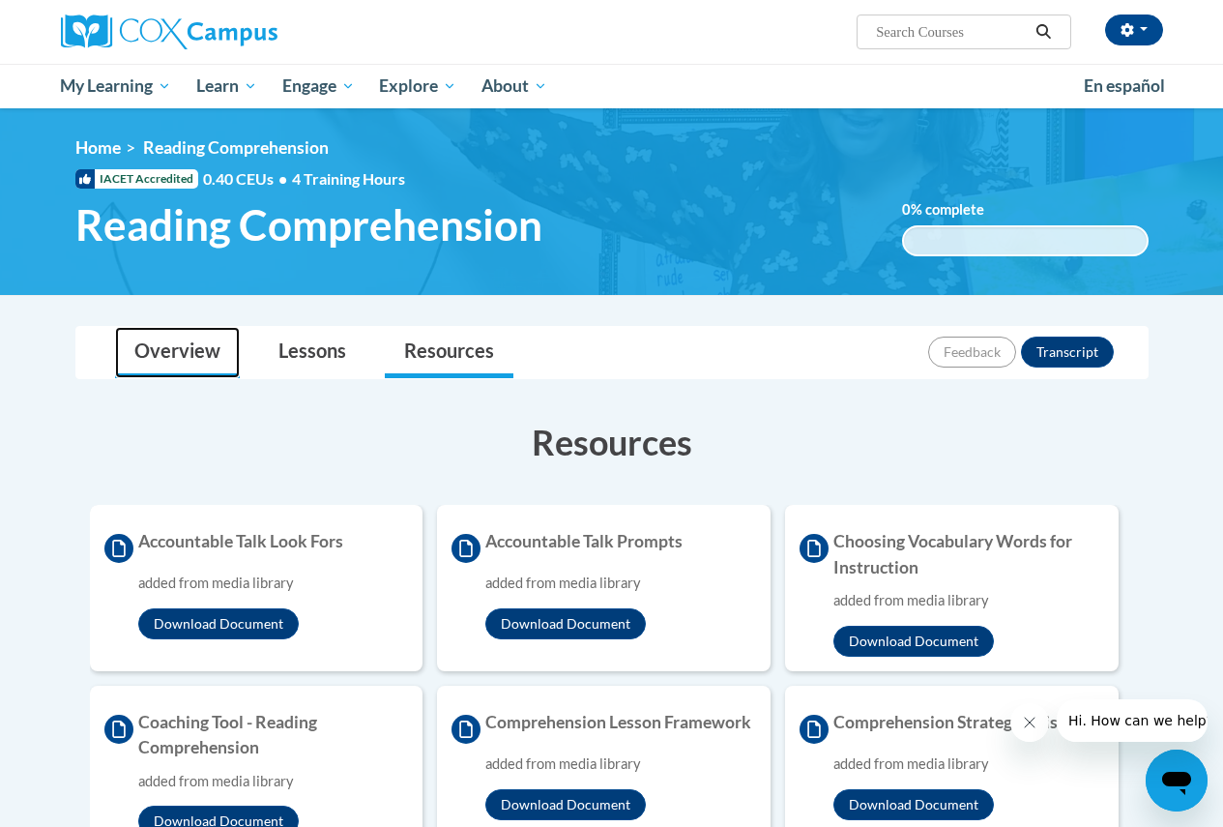
click at [198, 357] on link "Overview" at bounding box center [177, 352] width 125 height 51
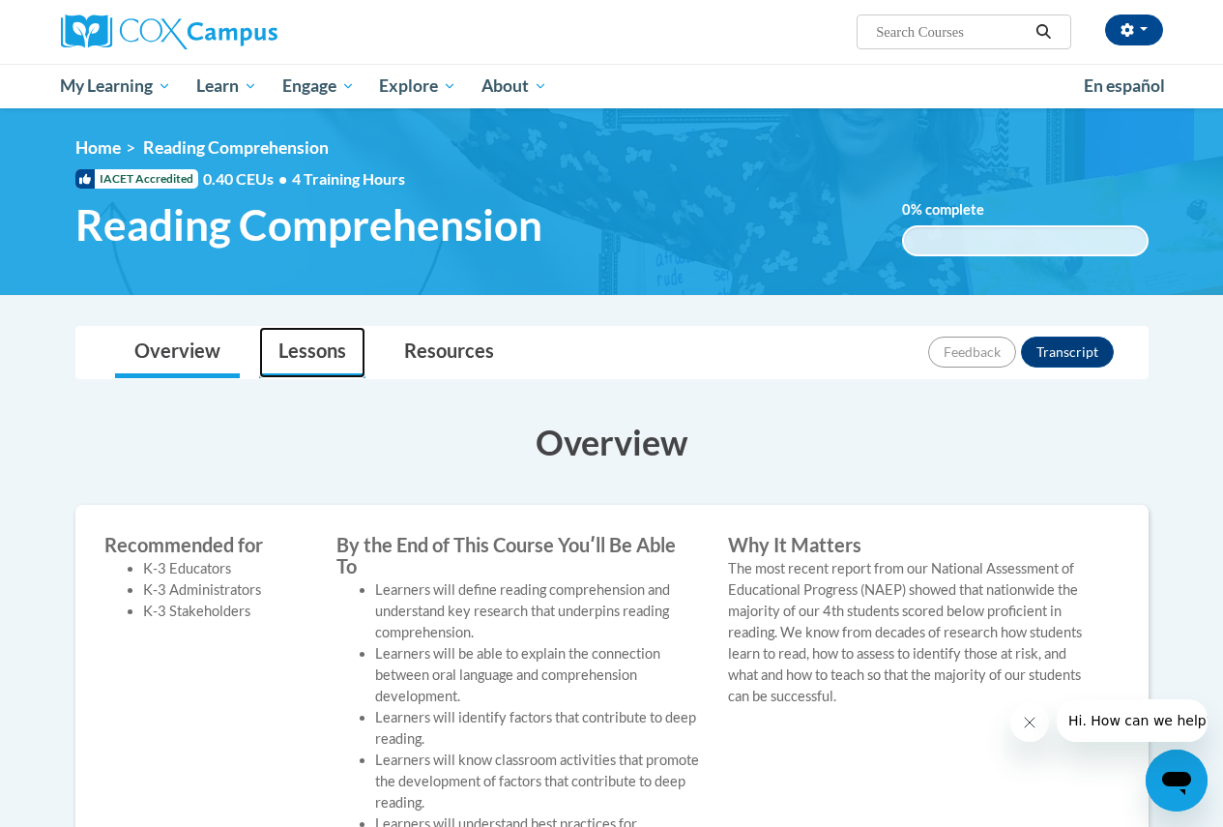
click at [308, 352] on link "Lessons" at bounding box center [312, 352] width 106 height 51
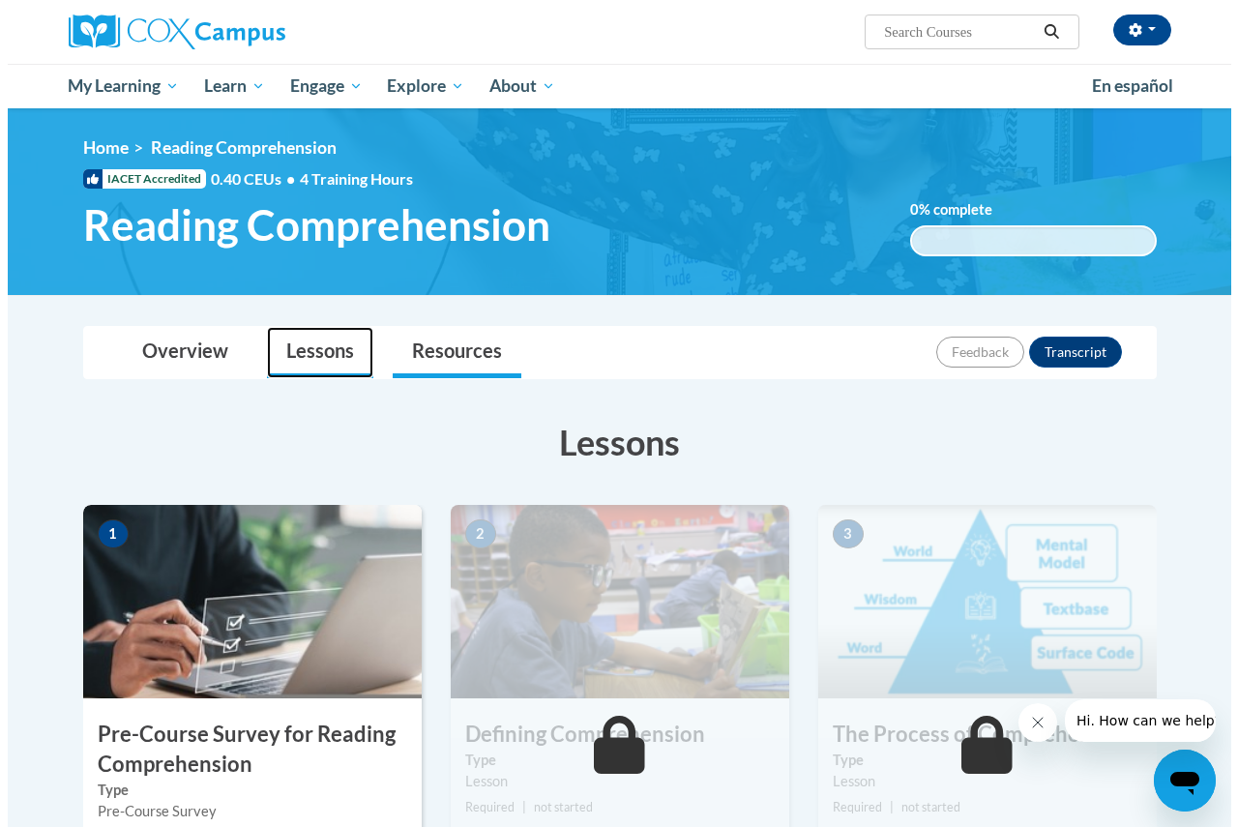
scroll to position [193, 0]
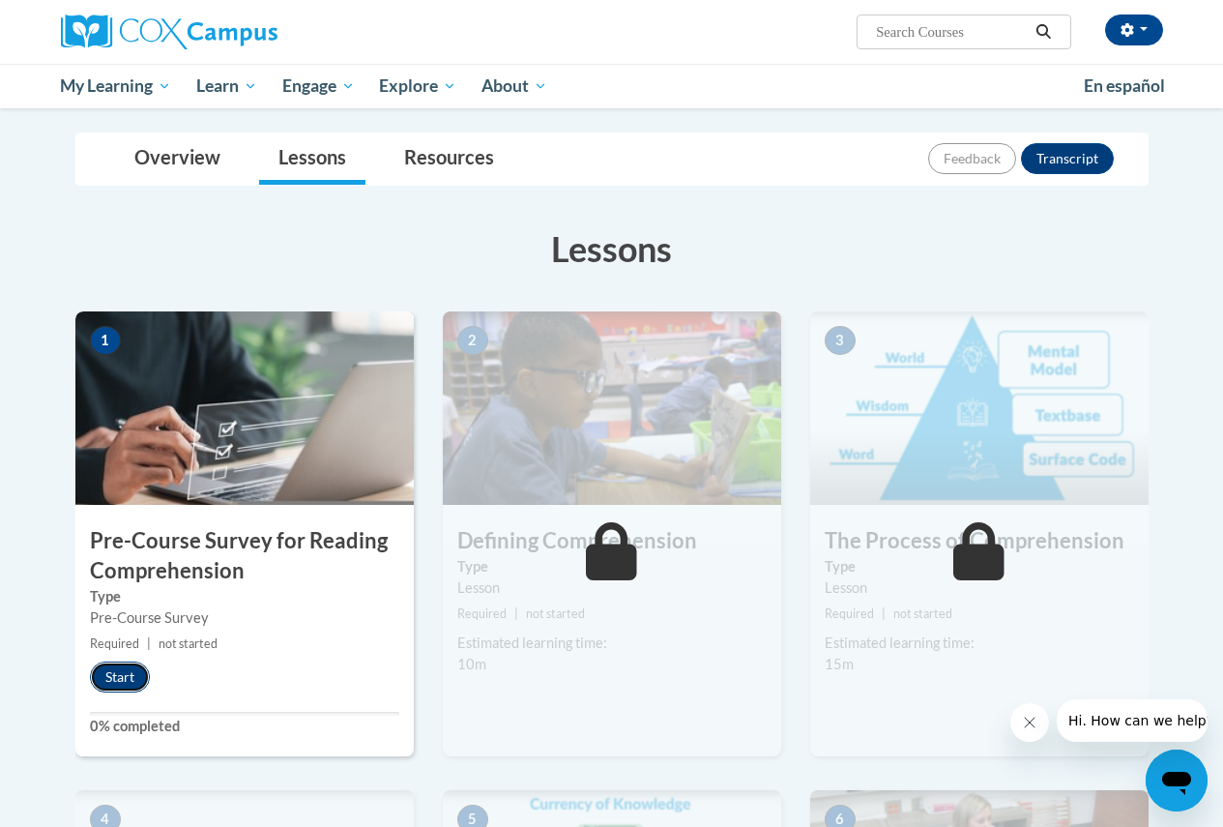
click at [120, 667] on button "Start" at bounding box center [120, 676] width 60 height 31
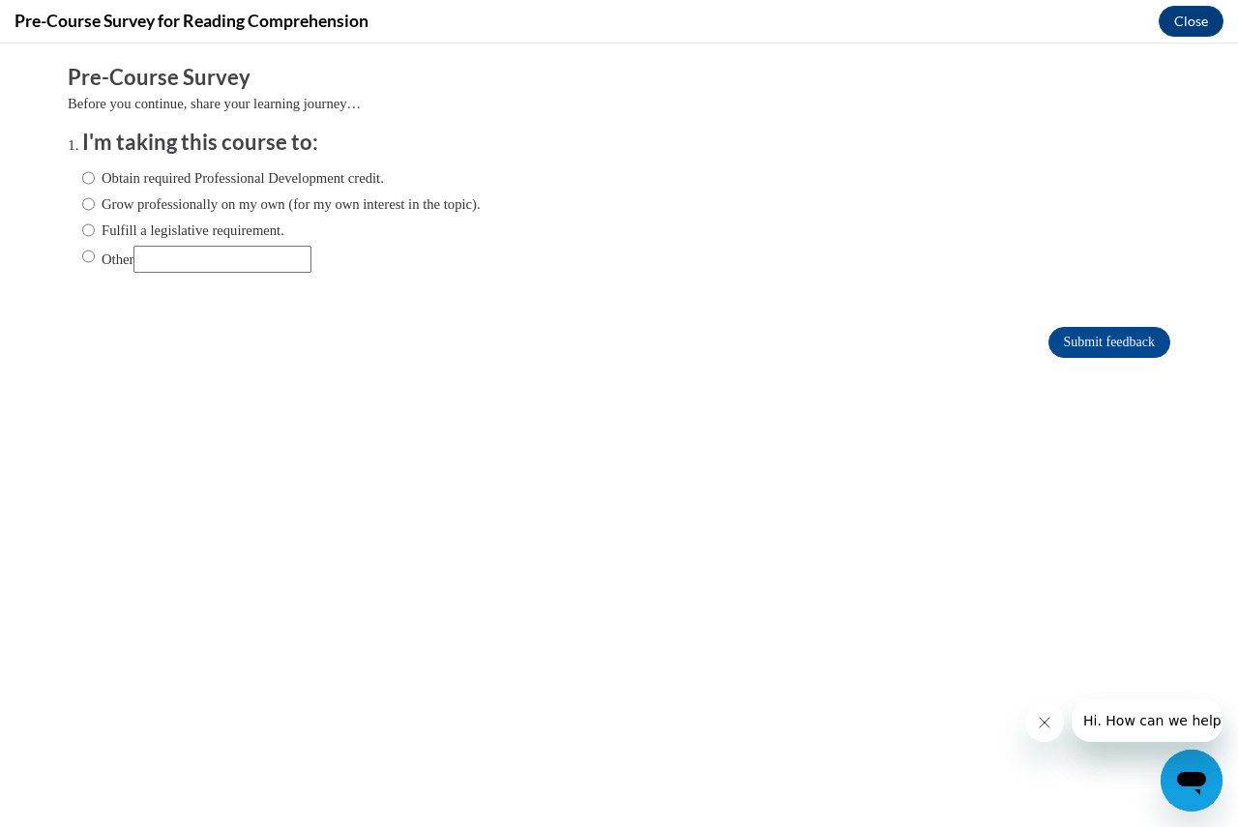
scroll to position [0, 0]
click at [157, 180] on label "Obtain required Professional Development credit." at bounding box center [233, 177] width 302 height 21
click at [95, 180] on input "Obtain required Professional Development credit." at bounding box center [88, 177] width 13 height 21
radio input "true"
click at [200, 233] on label "Fulfill a legislative requirement." at bounding box center [183, 230] width 202 height 21
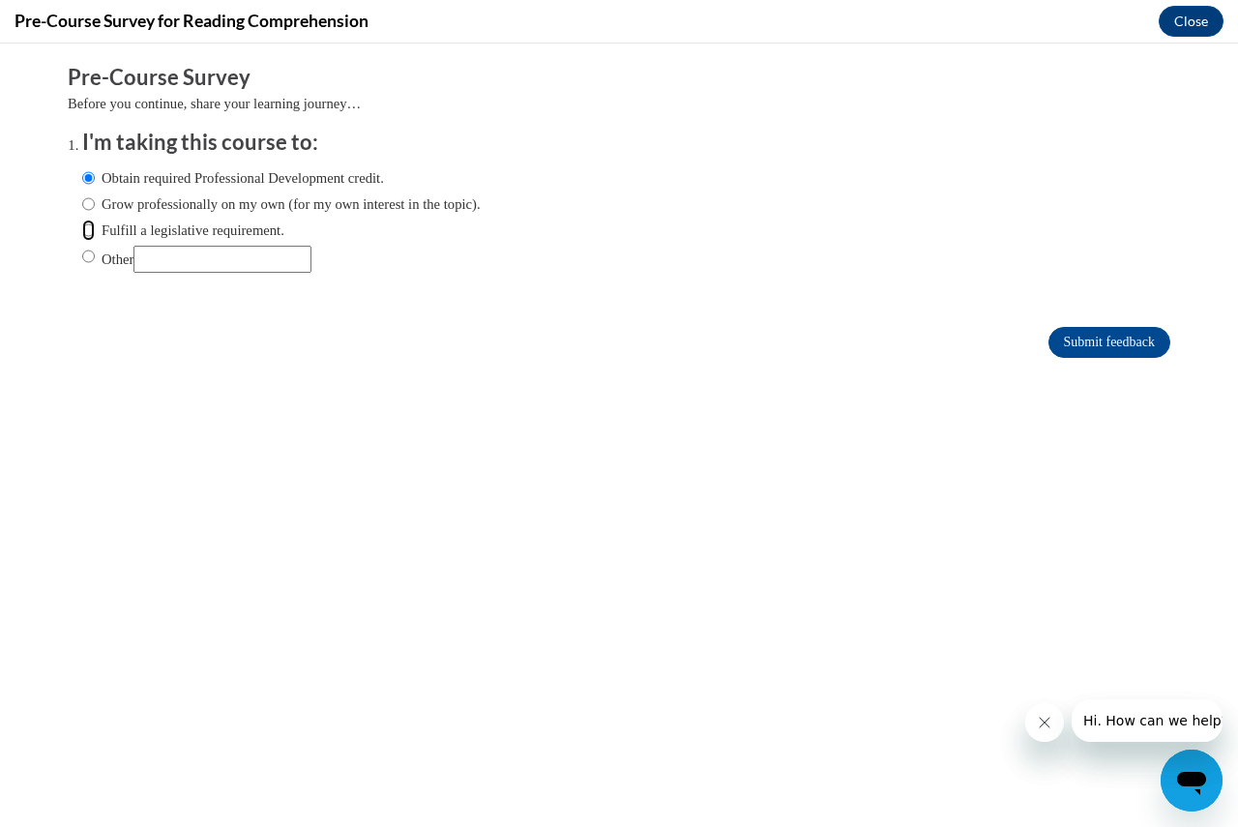
click at [95, 233] on input "Fulfill a legislative requirement." at bounding box center [88, 230] width 13 height 21
radio input "true"
click at [1096, 340] on input "Submit feedback" at bounding box center [1109, 342] width 122 height 31
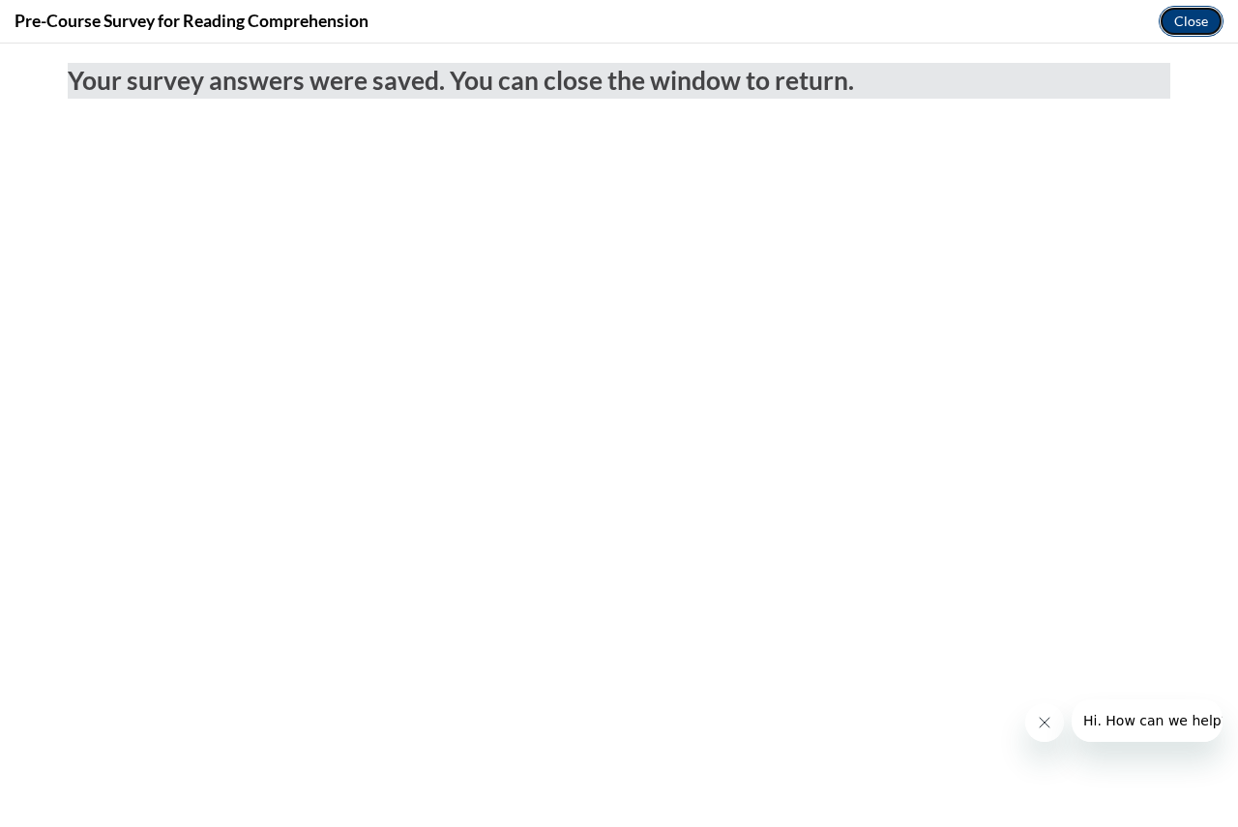
click at [1173, 22] on button "Close" at bounding box center [1190, 21] width 65 height 31
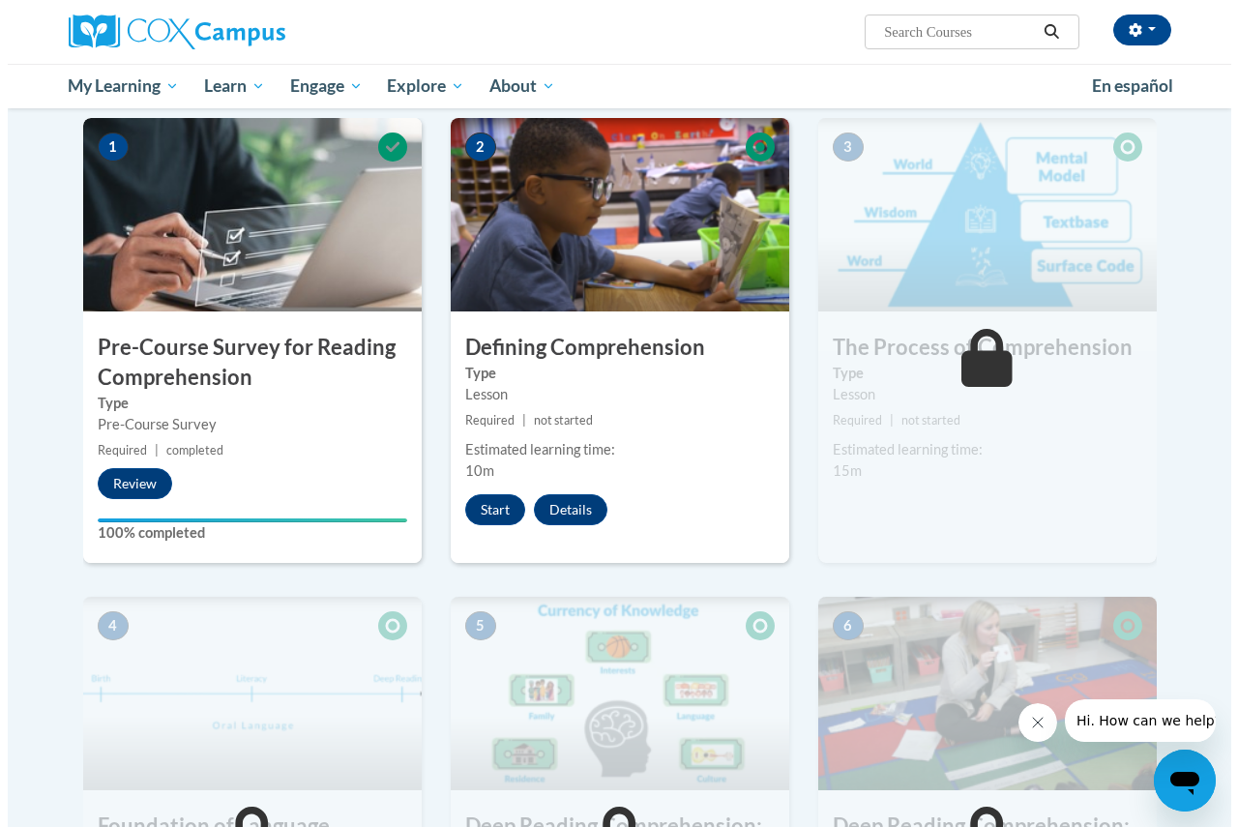
scroll to position [193, 0]
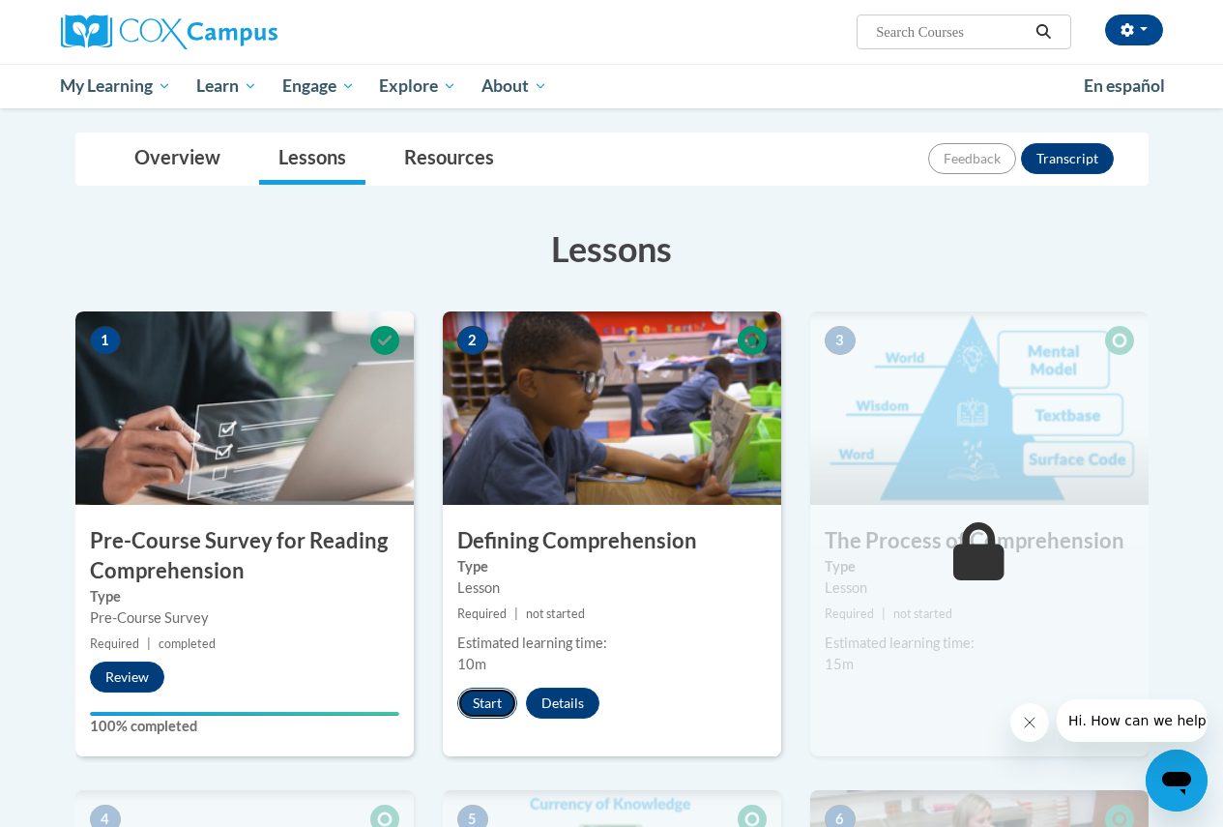
click at [496, 702] on button "Start" at bounding box center [487, 703] width 60 height 31
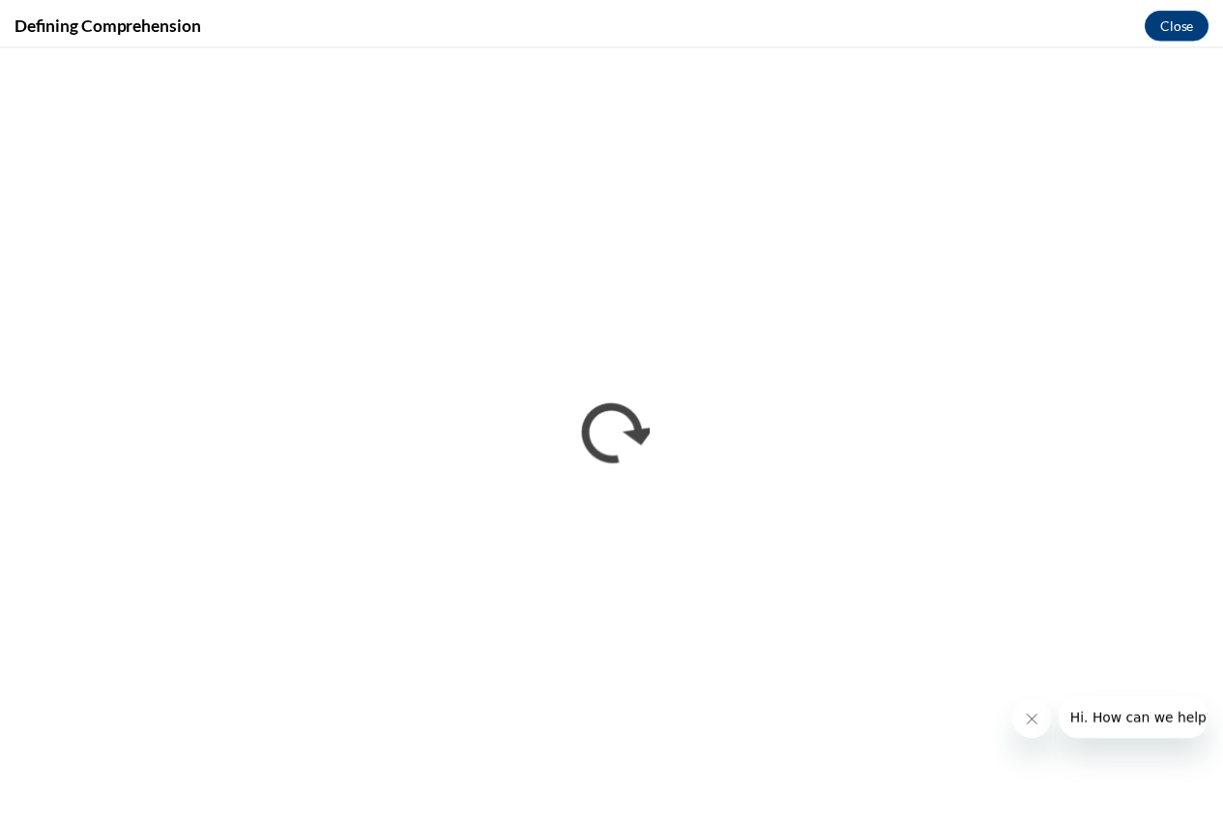
scroll to position [0, 0]
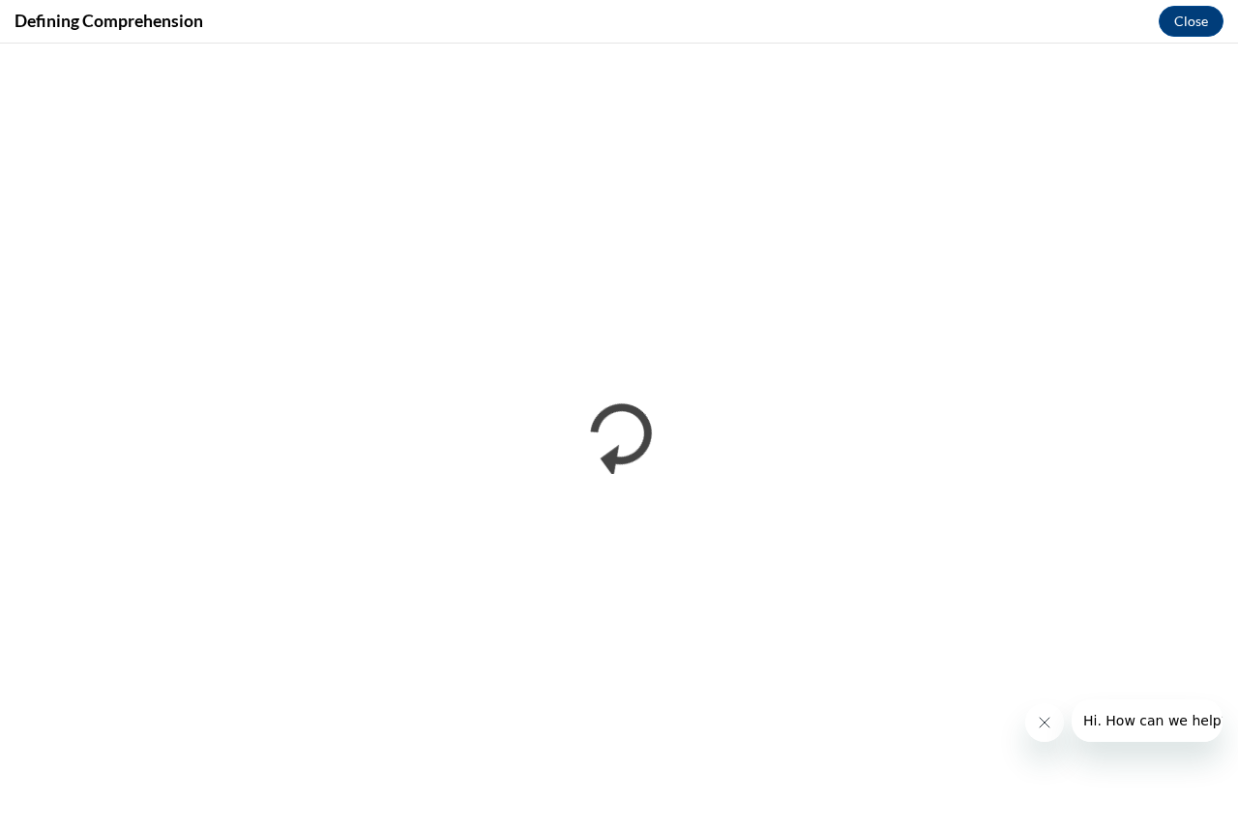
click at [1046, 722] on icon "Close message from company" at bounding box center [1043, 722] width 15 height 15
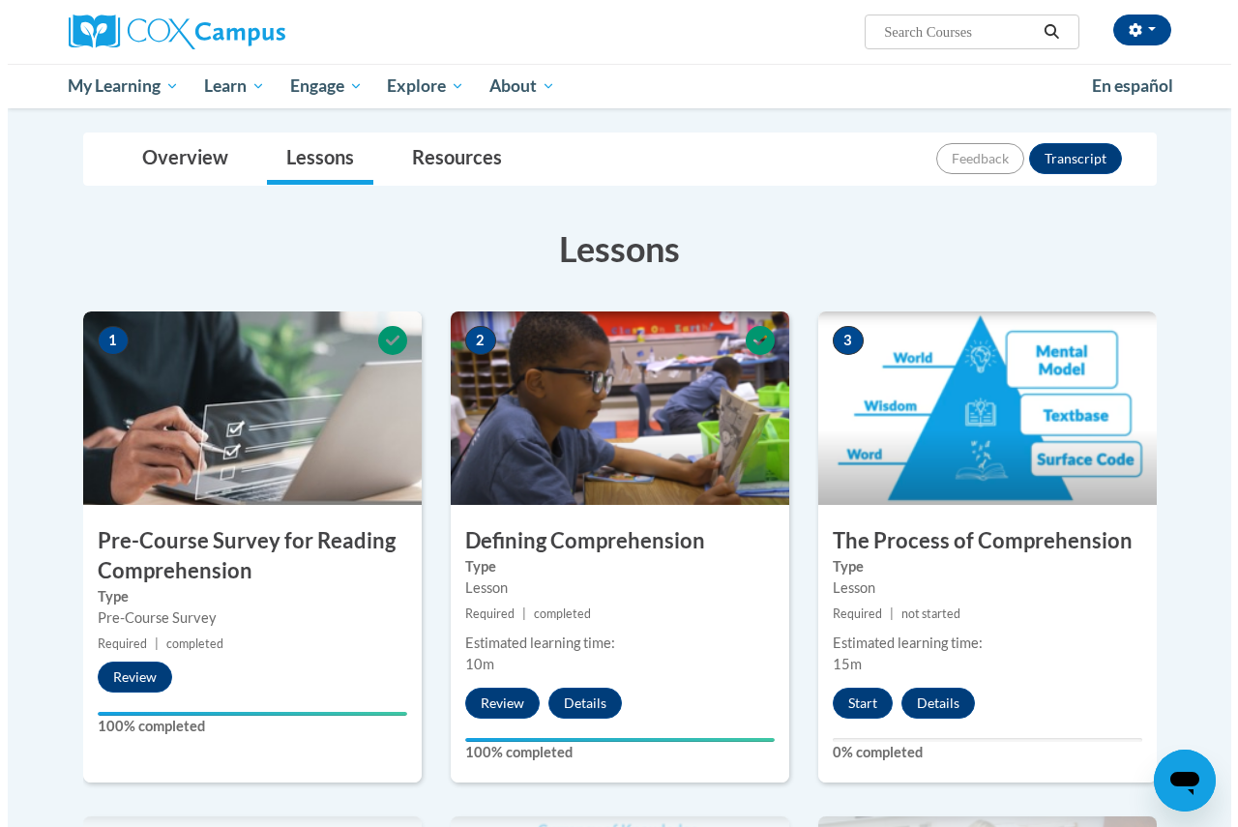
scroll to position [290, 0]
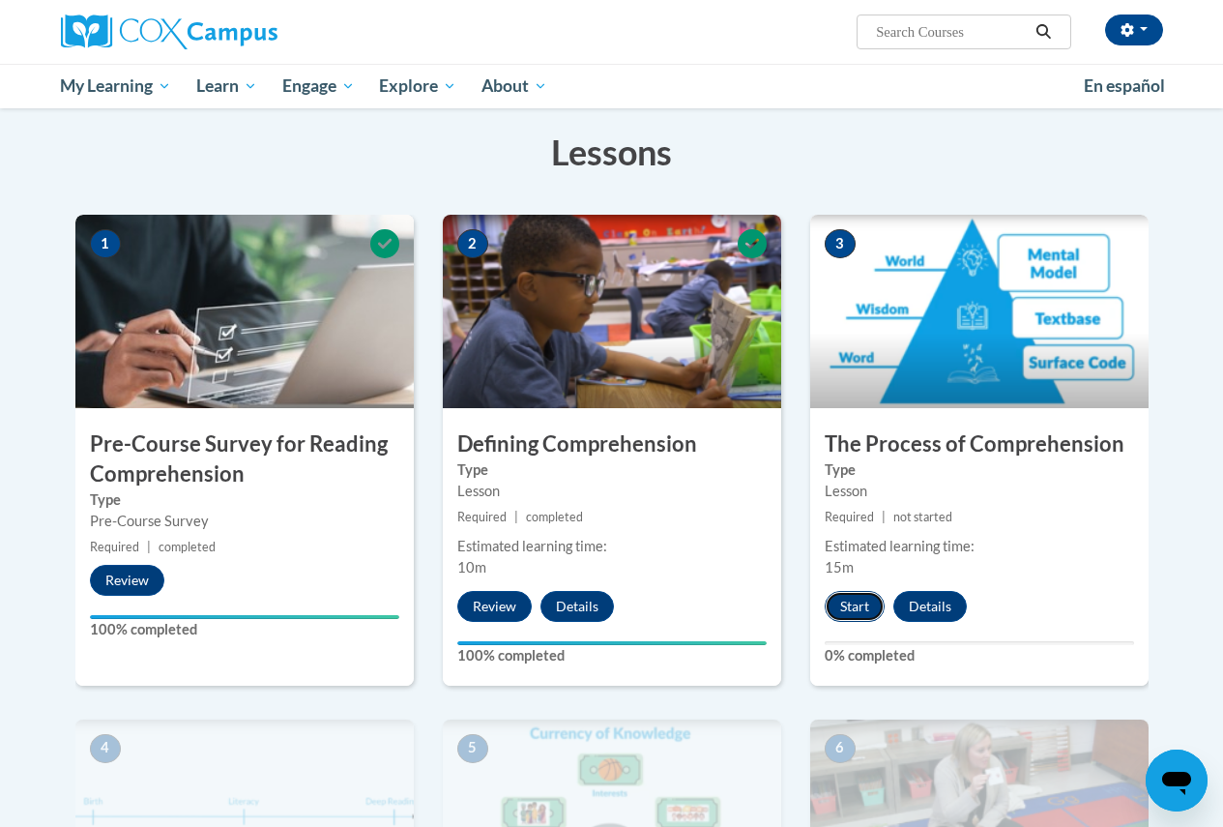
click at [861, 598] on button "Start" at bounding box center [855, 606] width 60 height 31
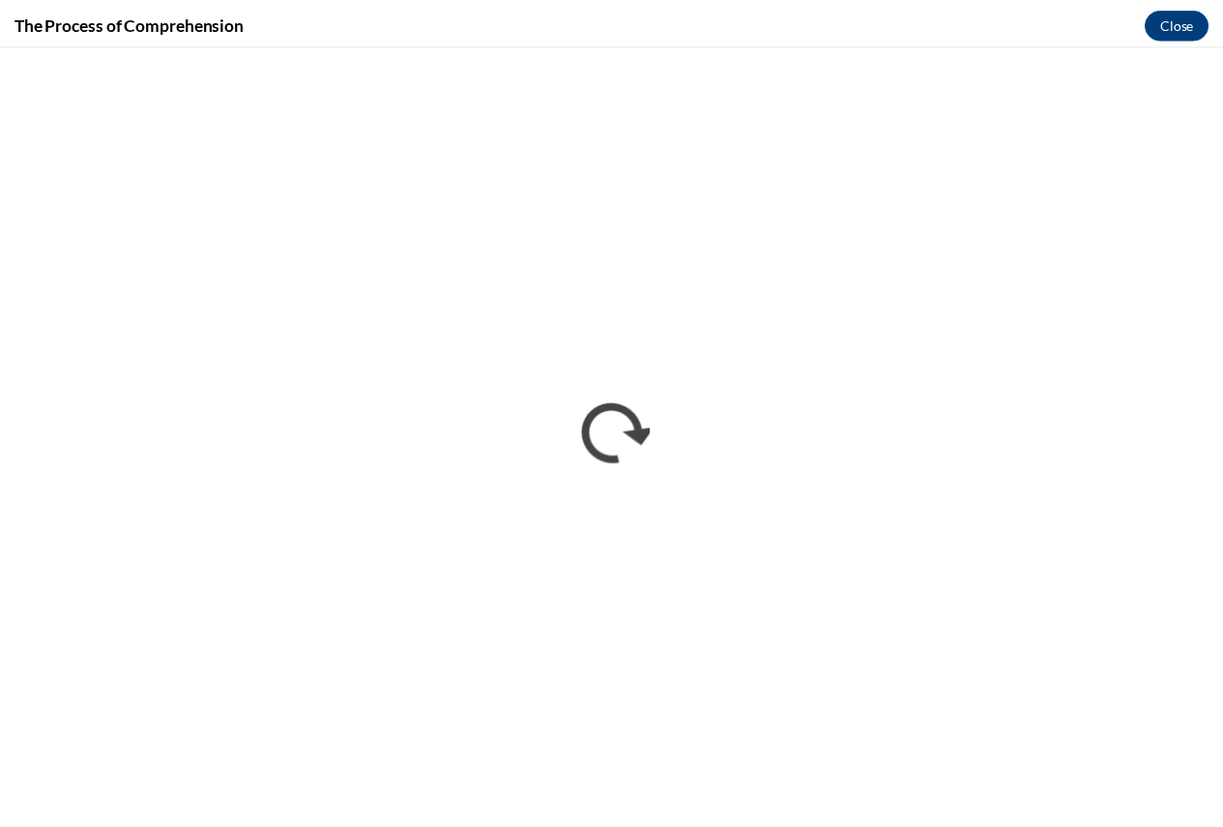
scroll to position [0, 0]
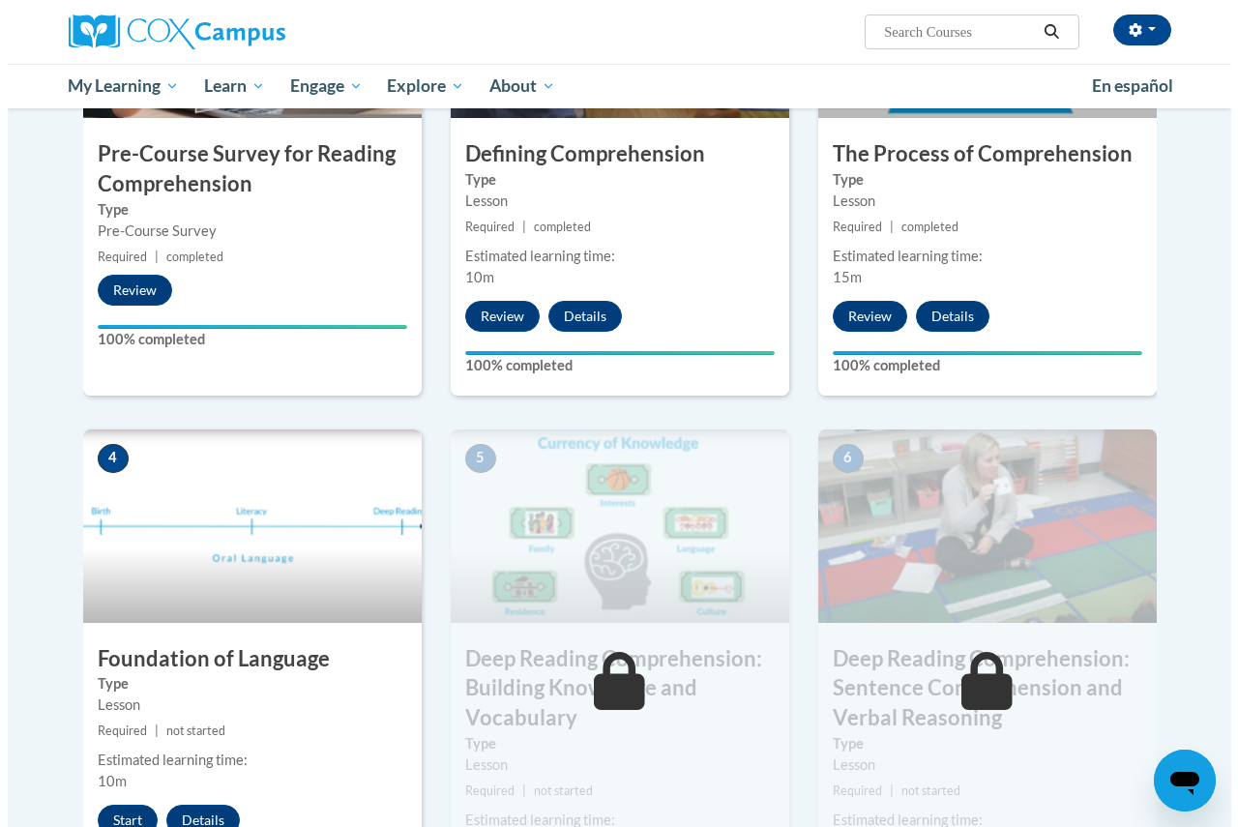
scroll to position [677, 0]
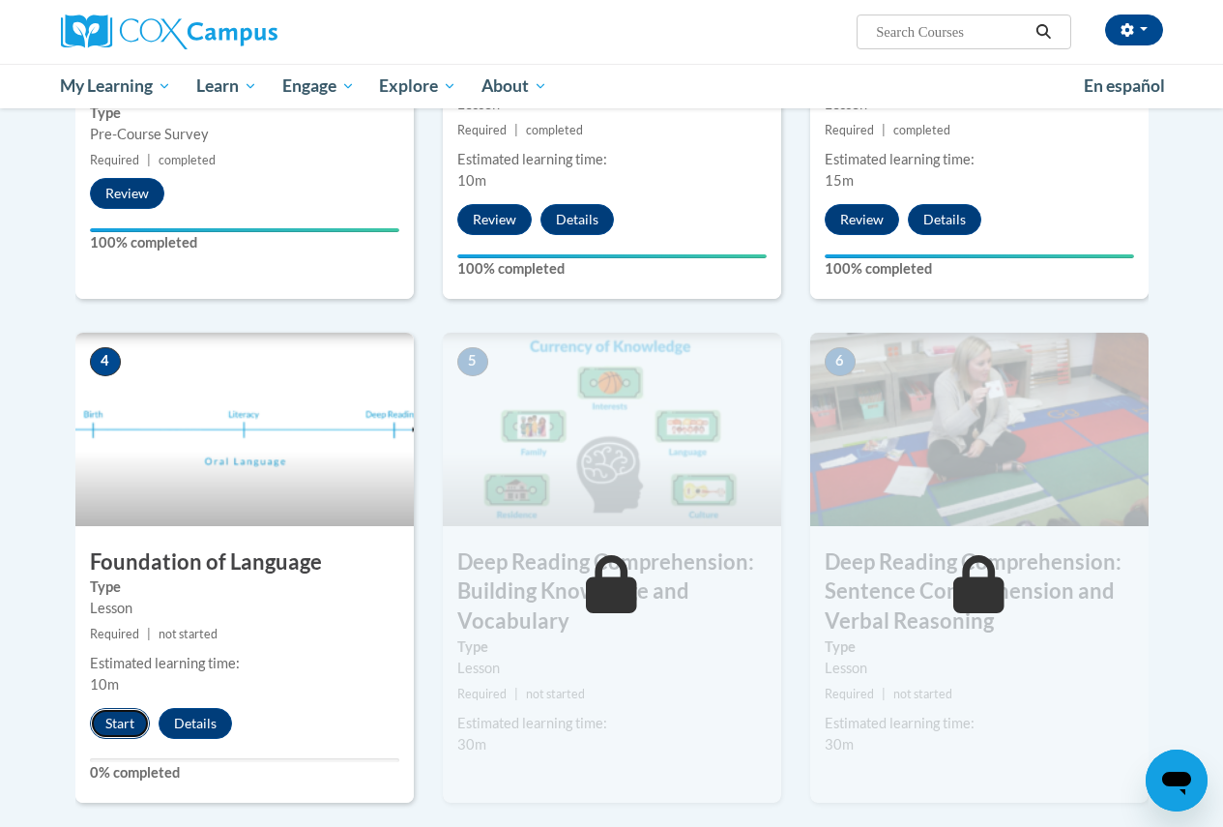
click at [100, 722] on button "Start" at bounding box center [120, 723] width 60 height 31
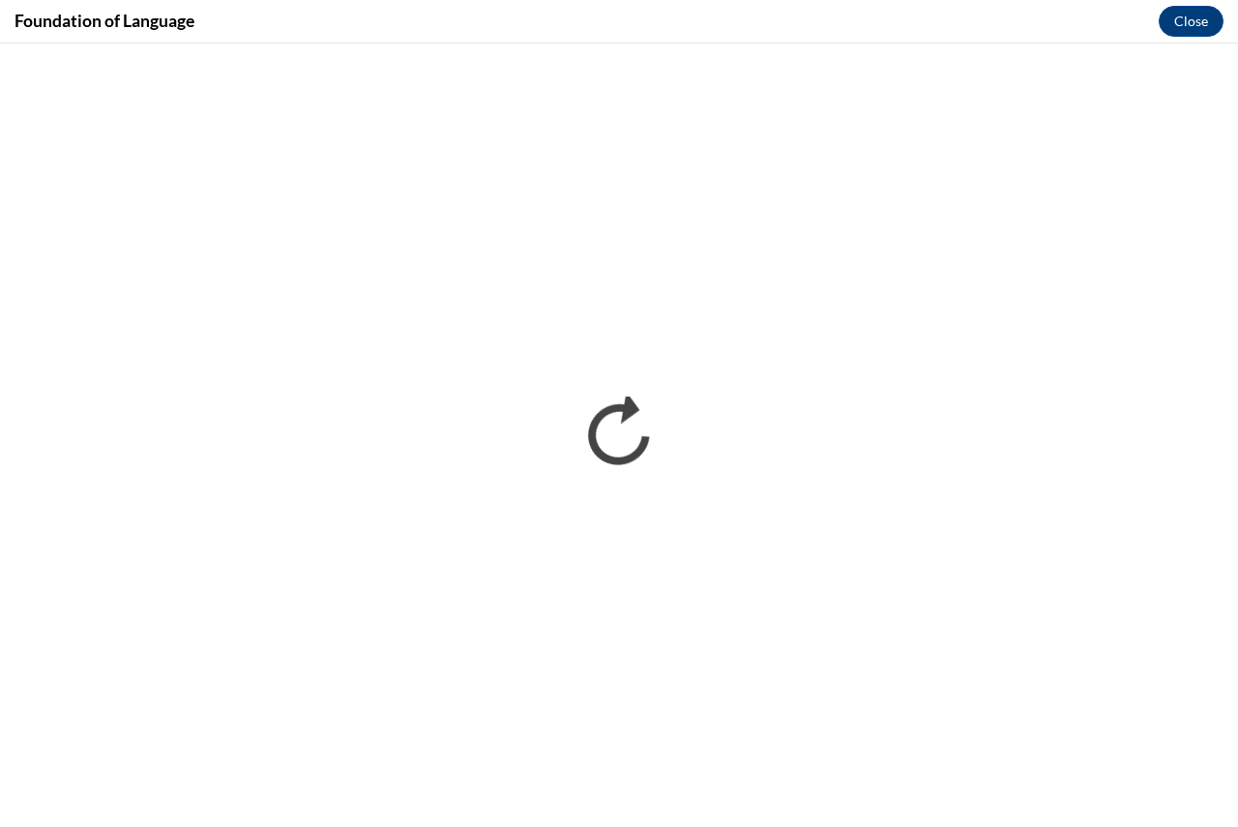
scroll to position [0, 0]
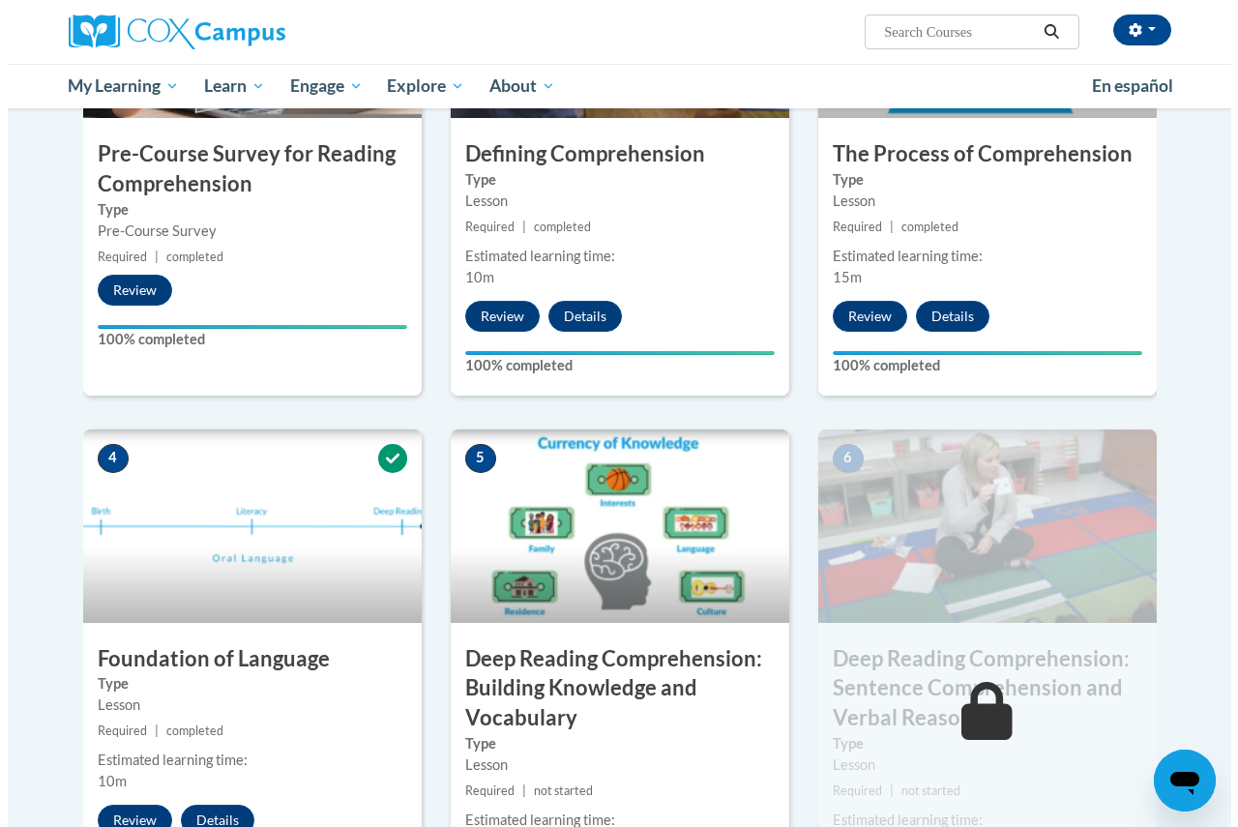
scroll to position [677, 0]
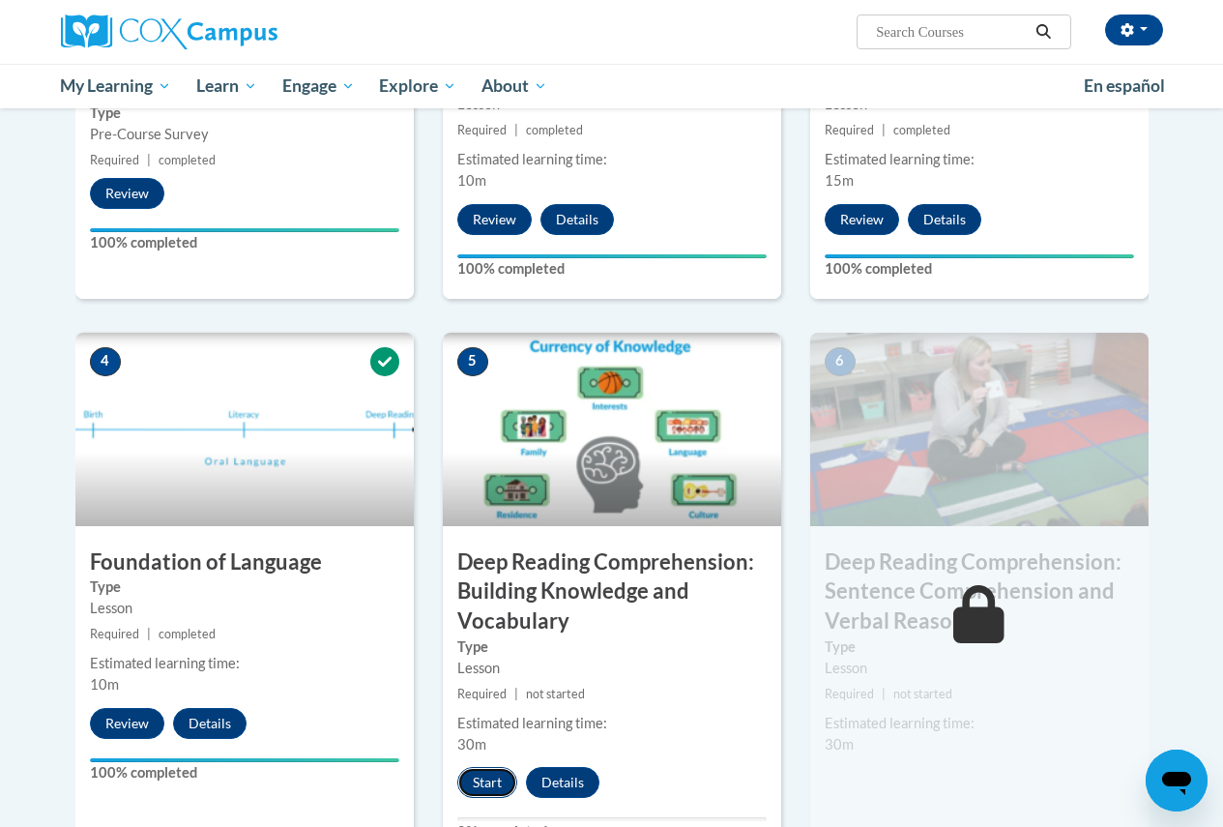
click at [483, 791] on button "Start" at bounding box center [487, 782] width 60 height 31
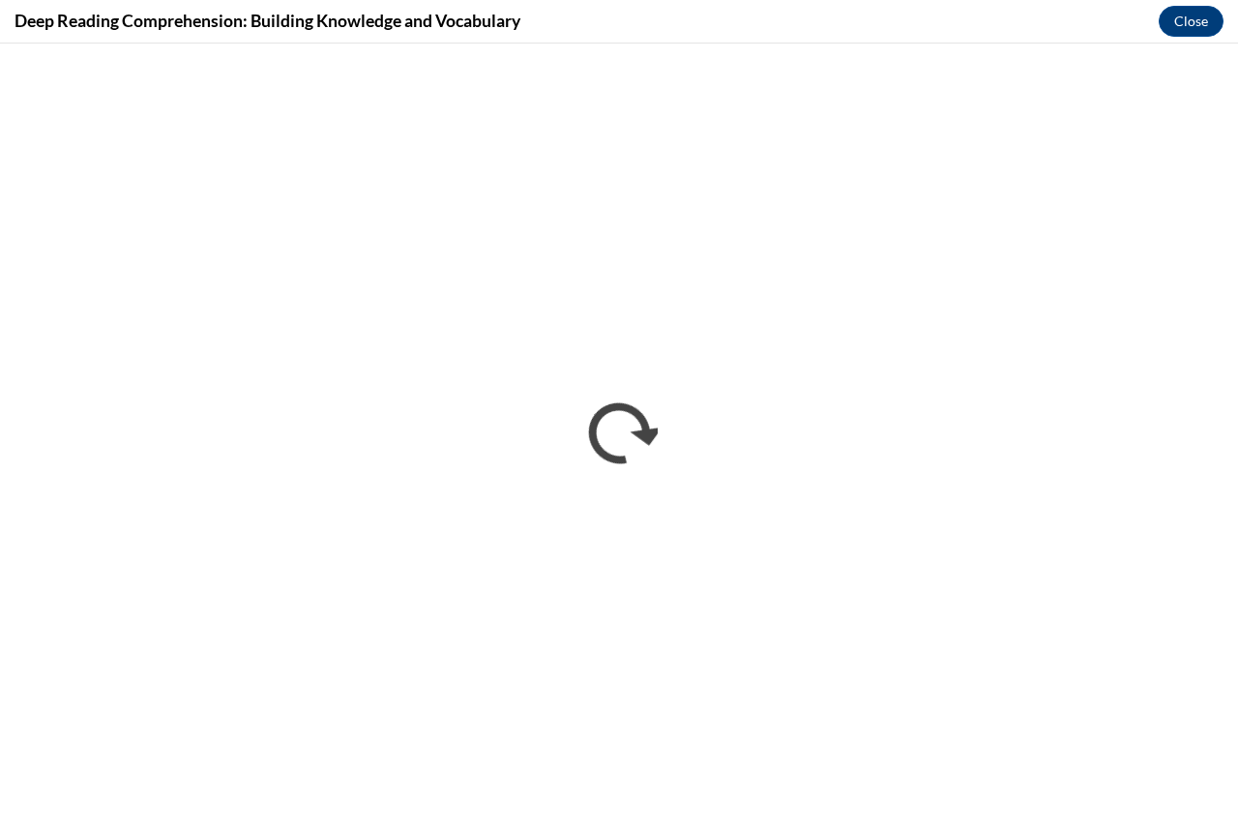
scroll to position [0, 0]
